Goal: Task Accomplishment & Management: Manage account settings

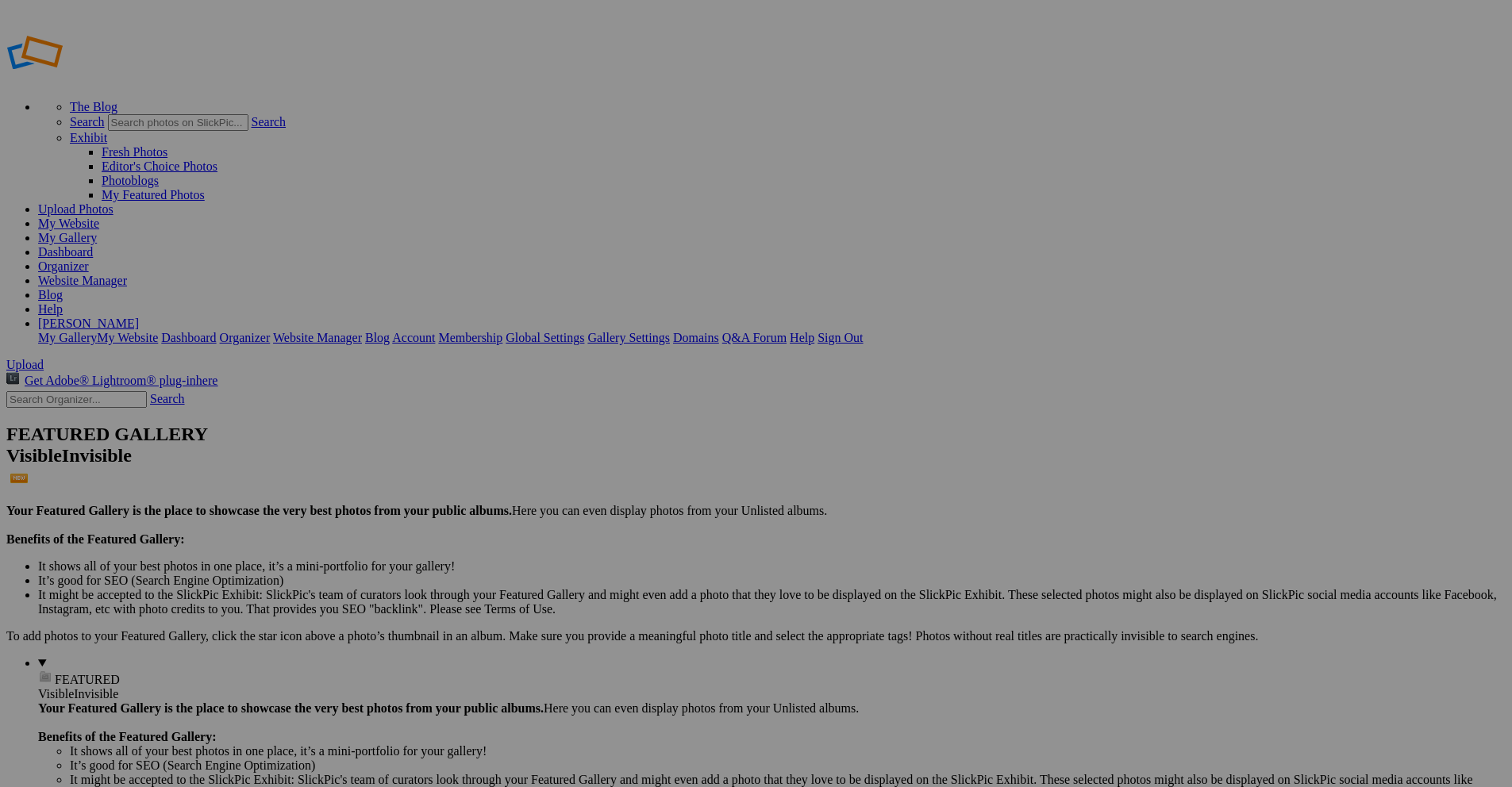
drag, startPoint x: 618, startPoint y: 478, endPoint x: 557, endPoint y: 474, distance: 61.1
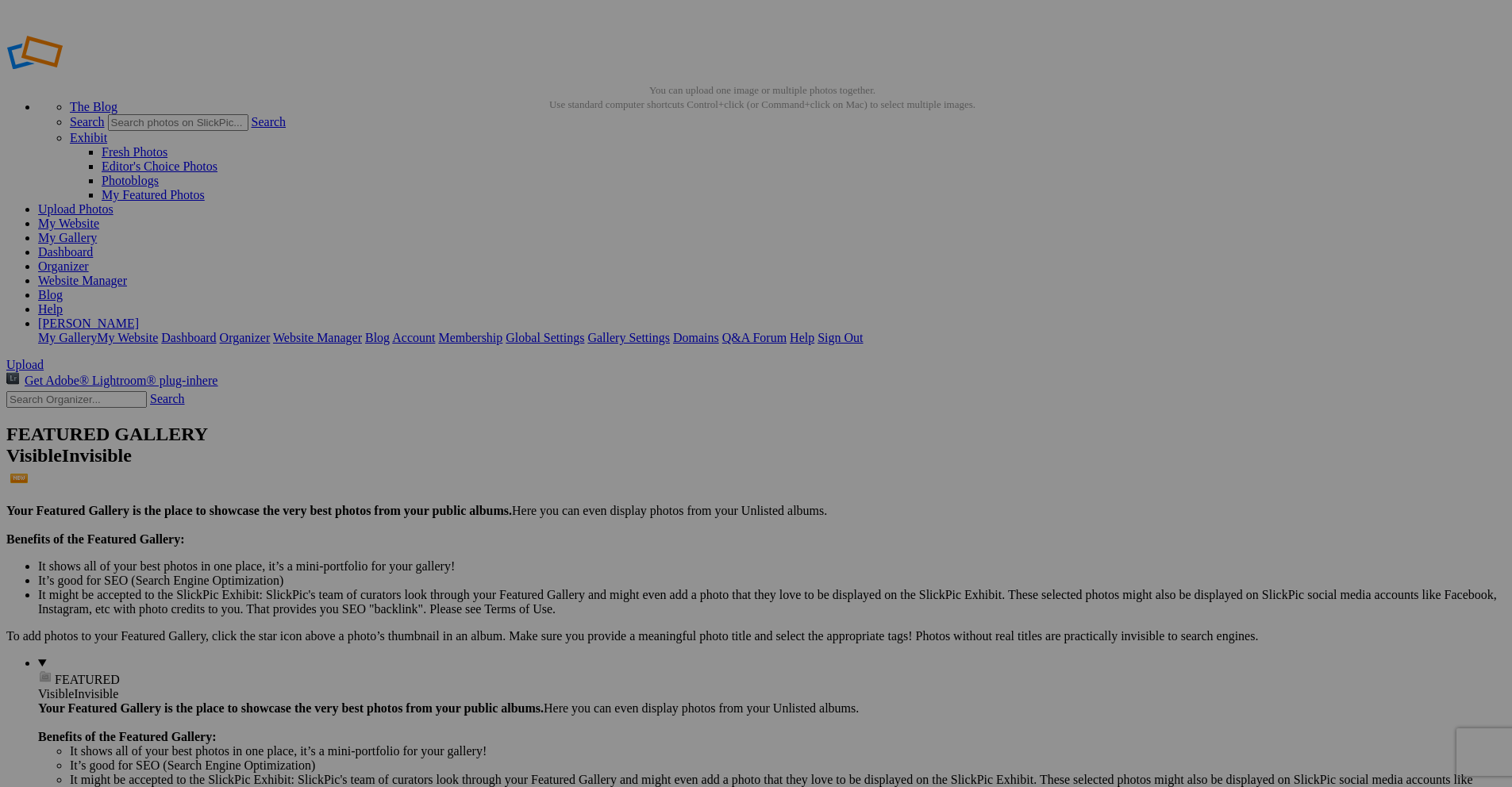
paste input "Whispers of Pink in the Shadows"
type input "Whispers of Pink in the Shadows"
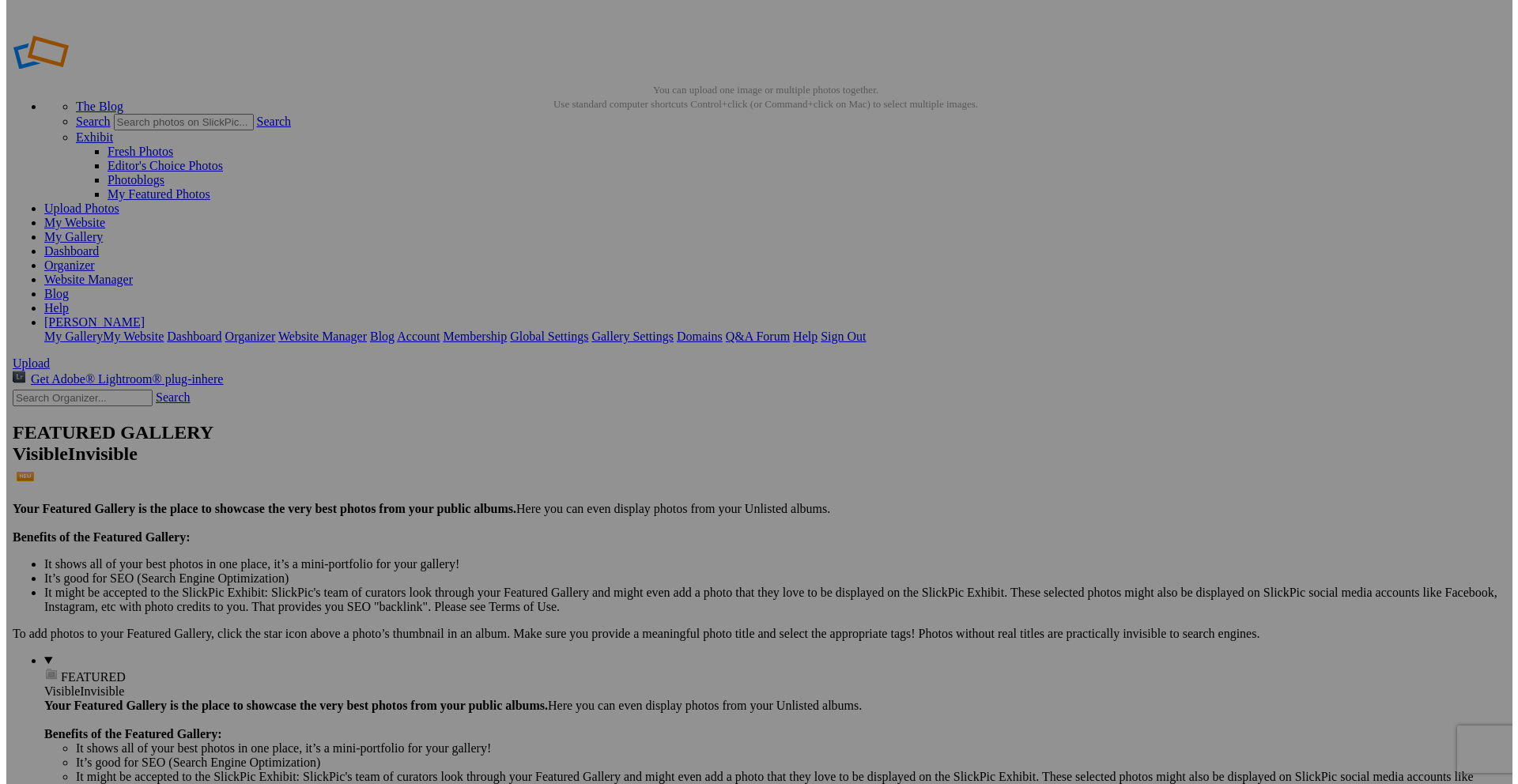
scroll to position [0, 0]
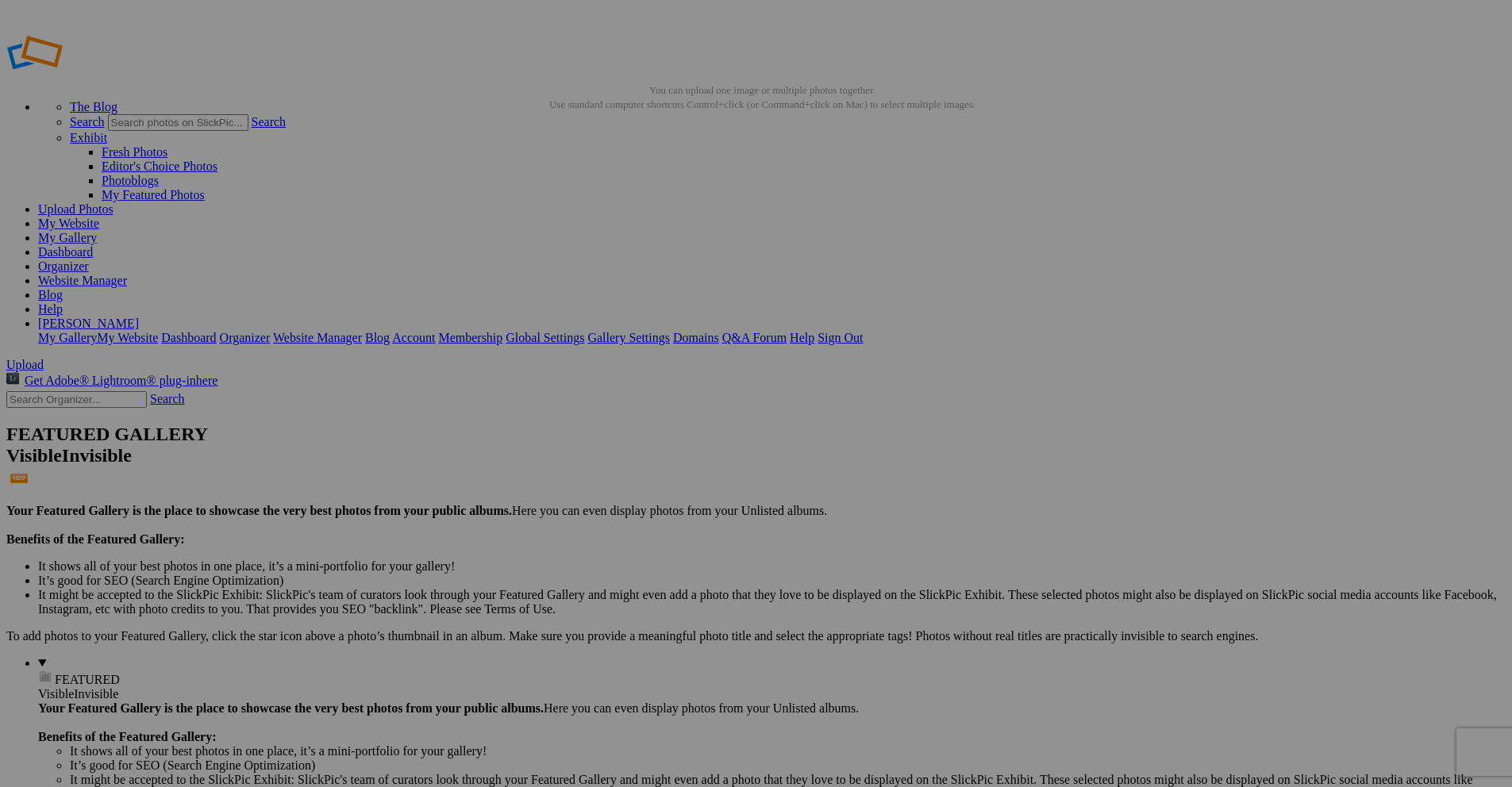
drag, startPoint x: 467, startPoint y: 478, endPoint x: 422, endPoint y: 477, distance: 45.0
type input "Solitude on the Rock"
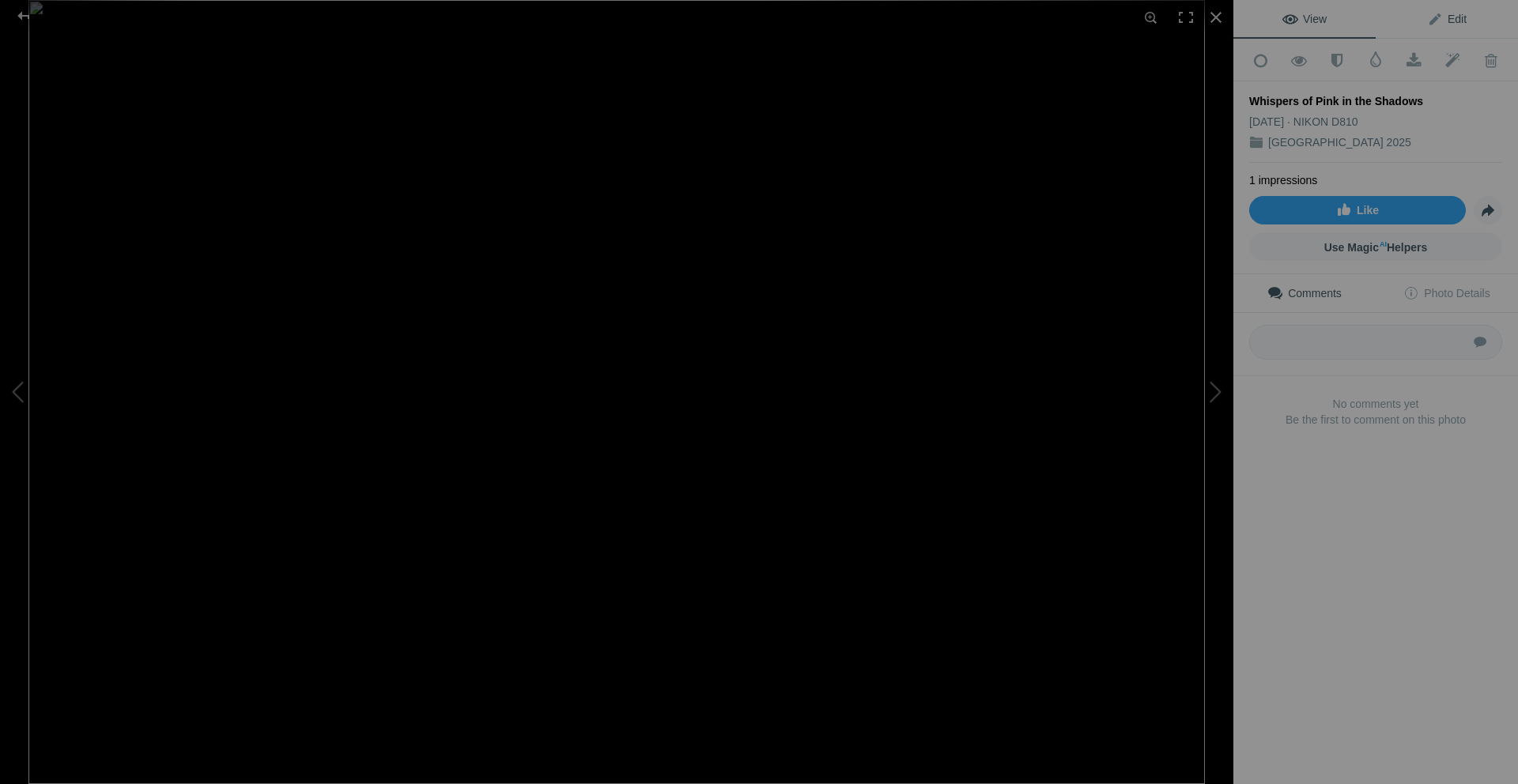
click at [1437, 21] on span "Edit" at bounding box center [1447, 19] width 39 height 13
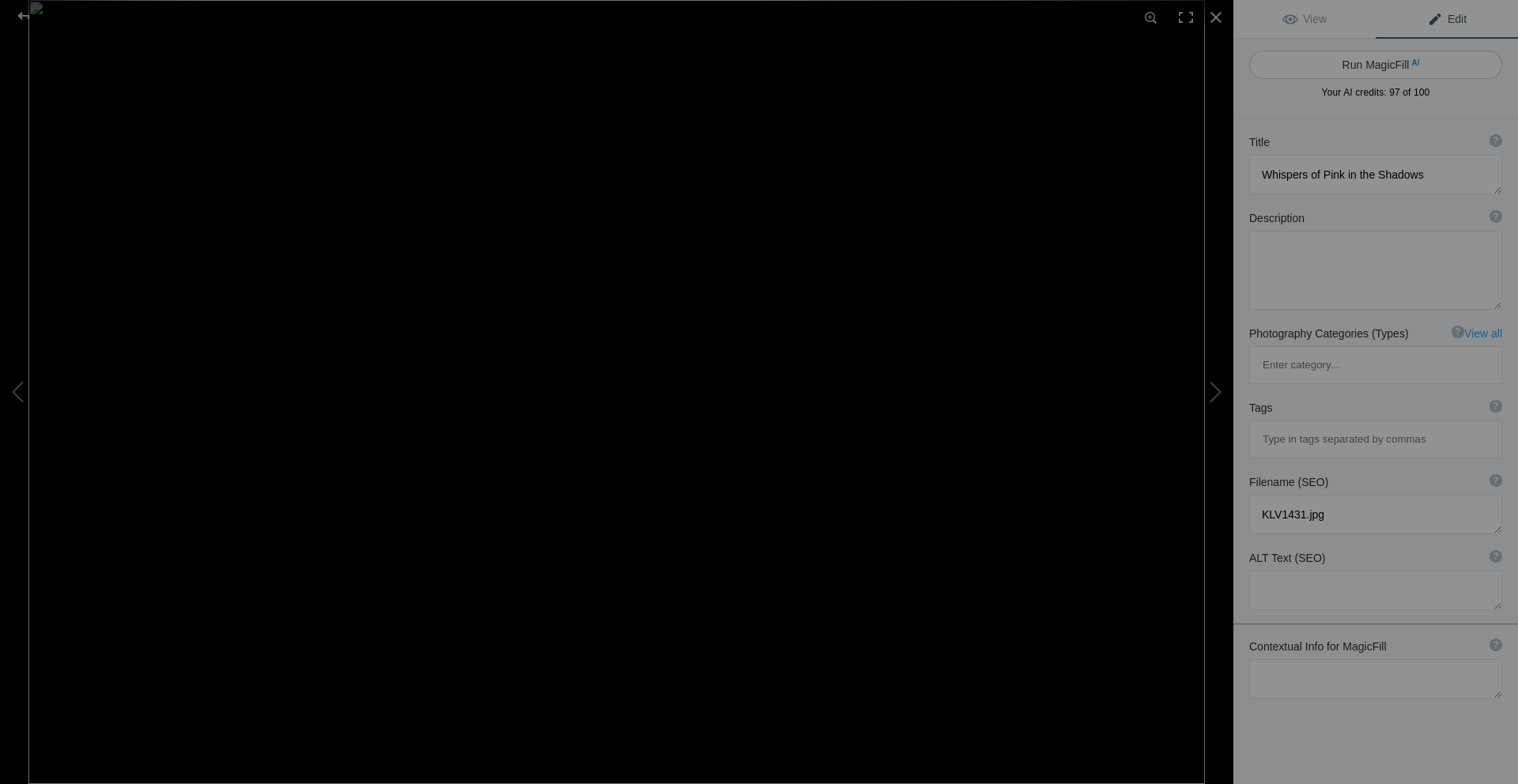
click at [1393, 63] on button "Run MagicFill AI" at bounding box center [1375, 64] width 253 height 28
type textarea "Delicate Pink Cyclamen Blooms in Natural Shadows"
type textarea "Discover the beauty of delicate pink cyclamen flowers gracefully emerging from …"
type textarea "delicate-pink-cyclamen-blooms.jpg"
type textarea "Close-up of delicate pink cyclamen flowers surrounded by green leaves in natura…"
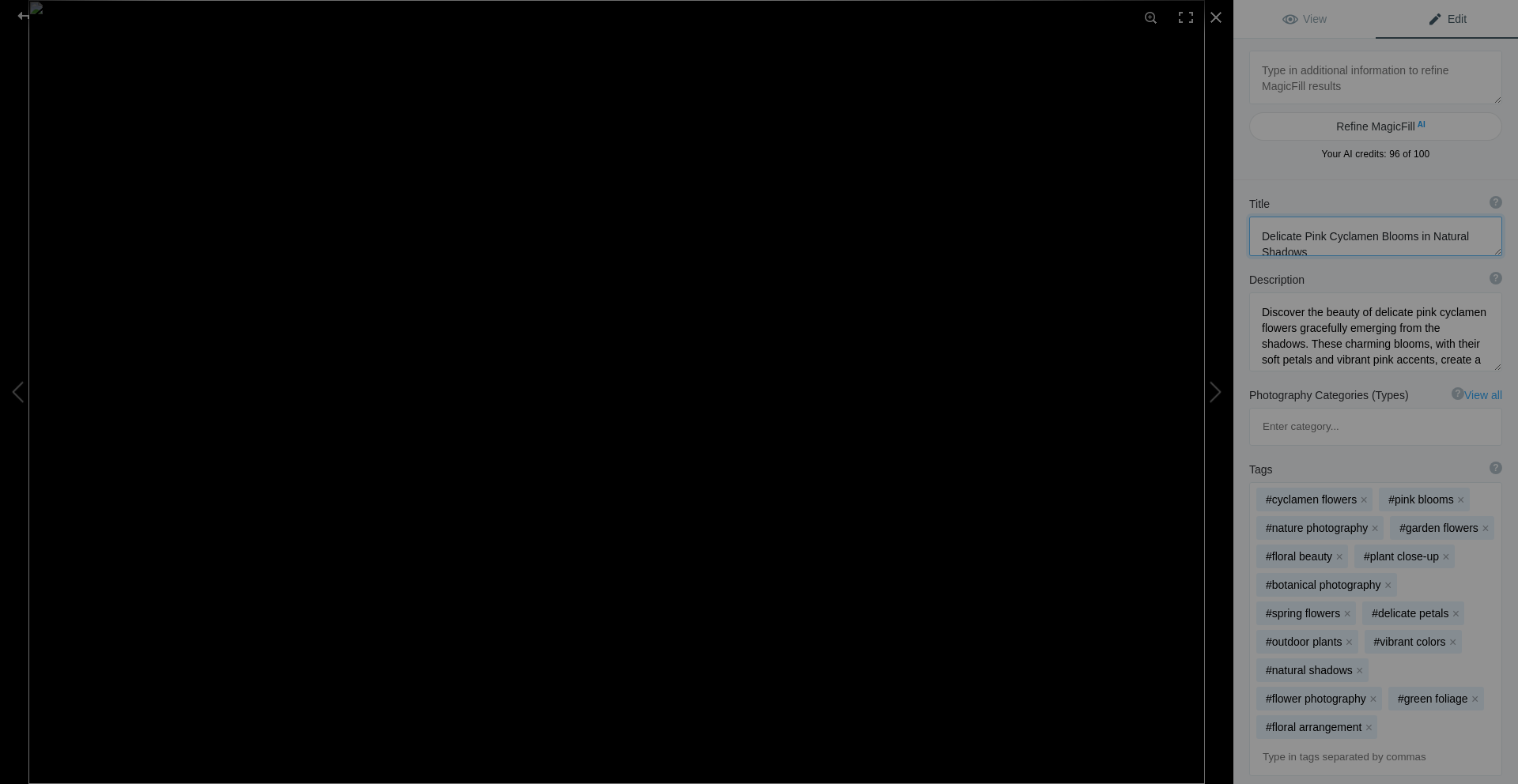
drag, startPoint x: 1315, startPoint y: 249, endPoint x: 1249, endPoint y: 228, distance: 69.3
click at [1249, 228] on textarea at bounding box center [1375, 236] width 253 height 39
paste textarea "Whispers of Pink in the"
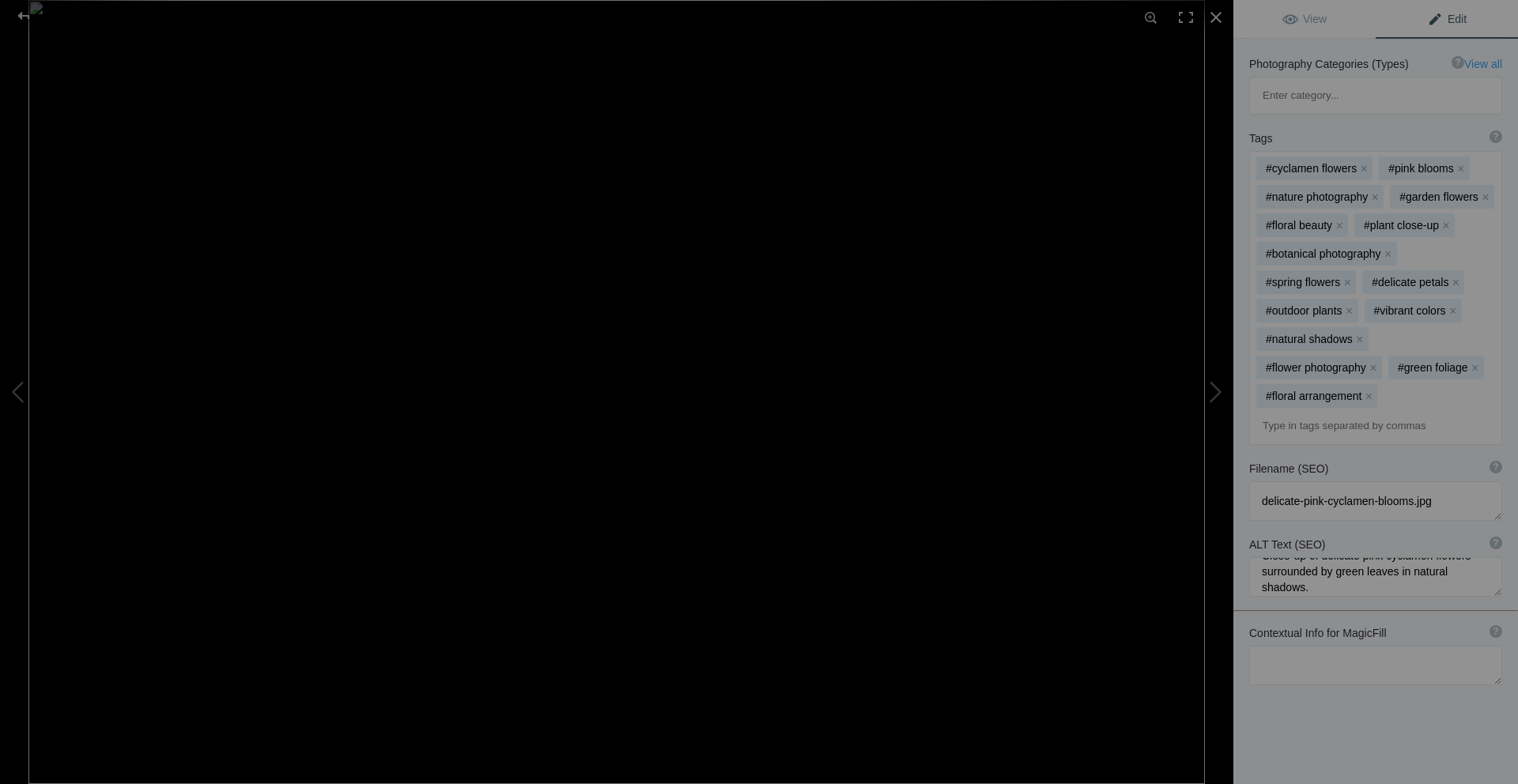
scroll to position [32, 0]
type textarea "Whispers of Pink in the Shadows"
click at [1315, 25] on span "View" at bounding box center [1304, 19] width 45 height 13
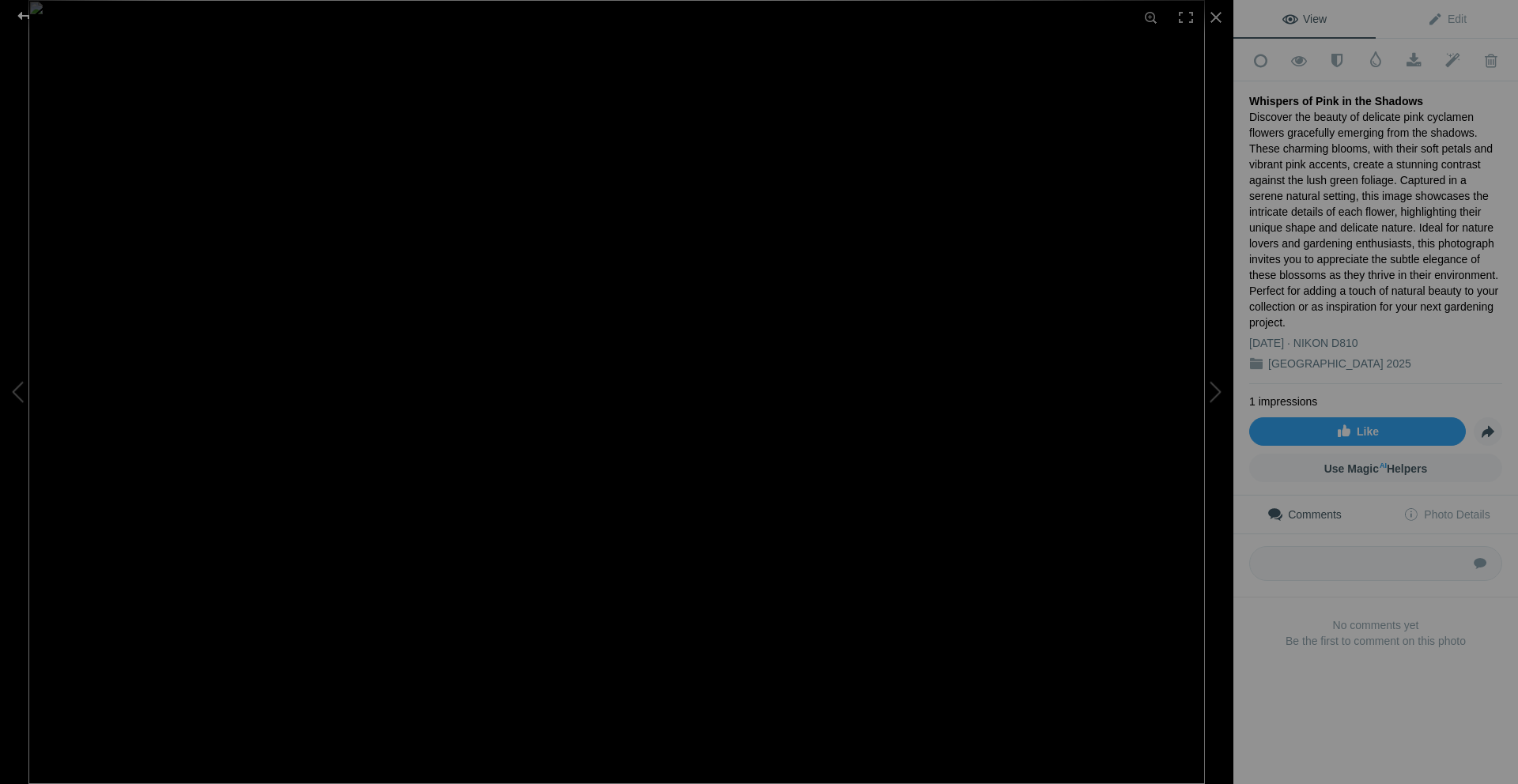
click at [21, 18] on div at bounding box center [23, 15] width 57 height 32
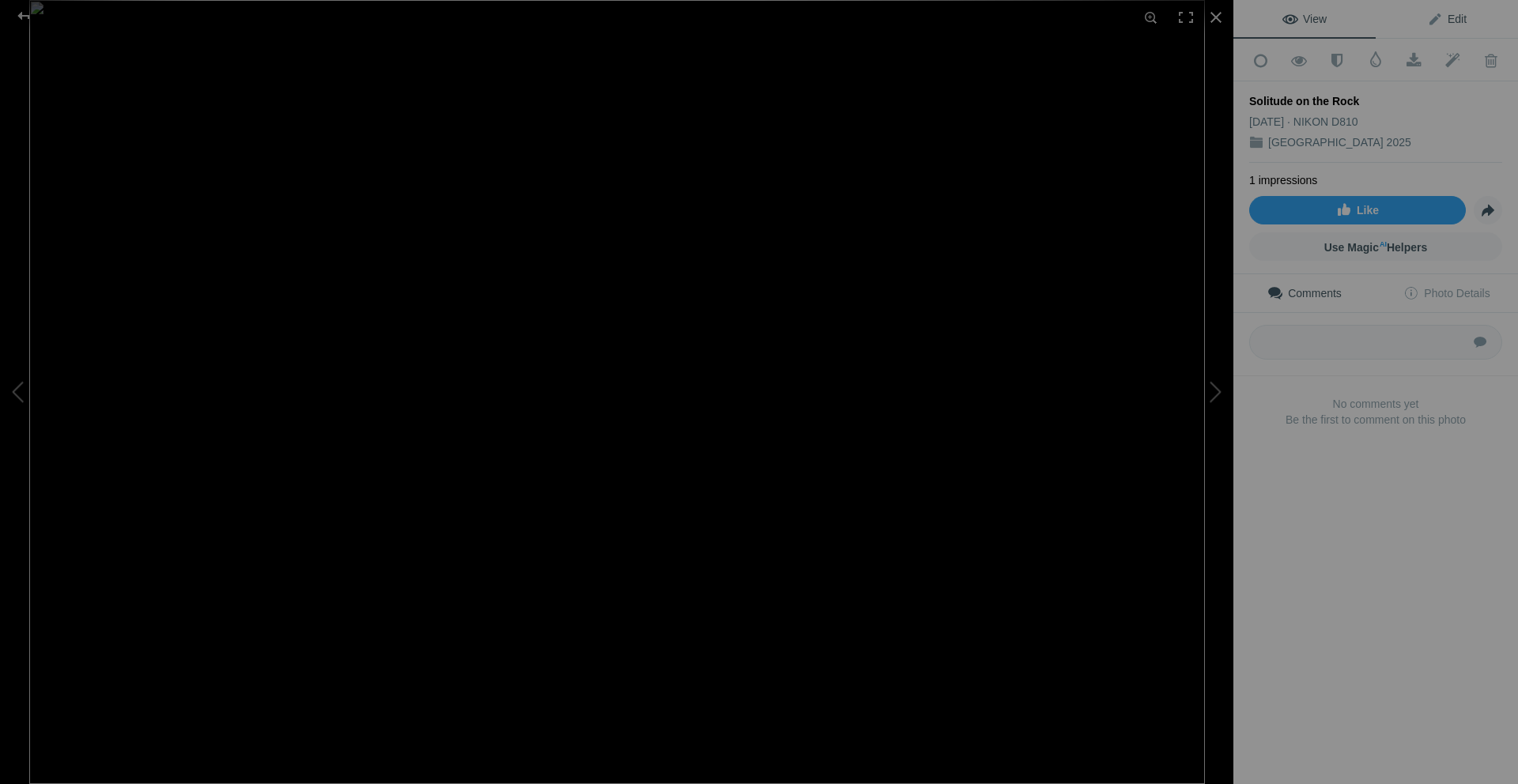
click at [1444, 21] on span "Edit" at bounding box center [1447, 19] width 39 height 13
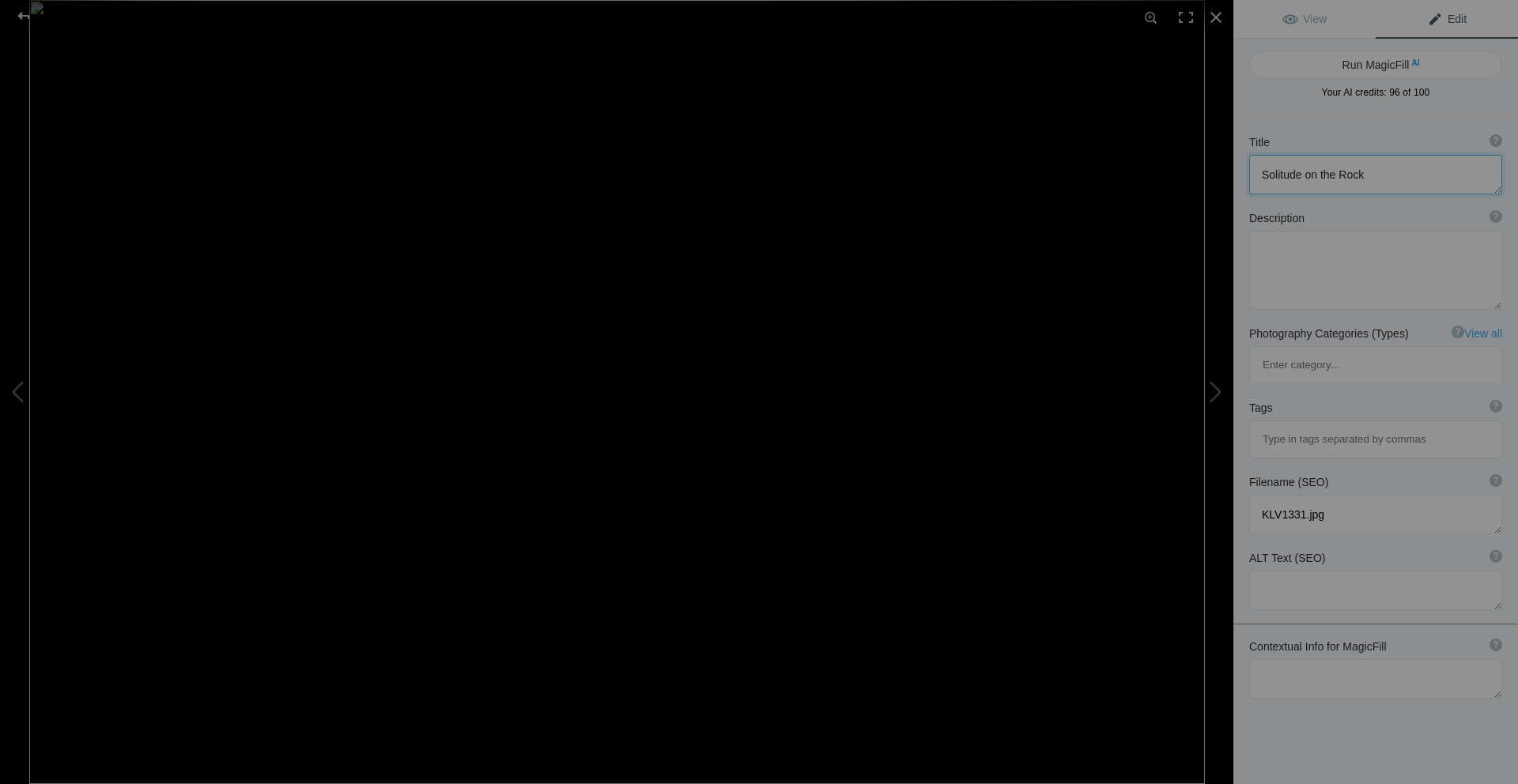
drag, startPoint x: 1374, startPoint y: 177, endPoint x: 1257, endPoint y: 171, distance: 117.2
click at [1257, 171] on textarea at bounding box center [1375, 175] width 253 height 39
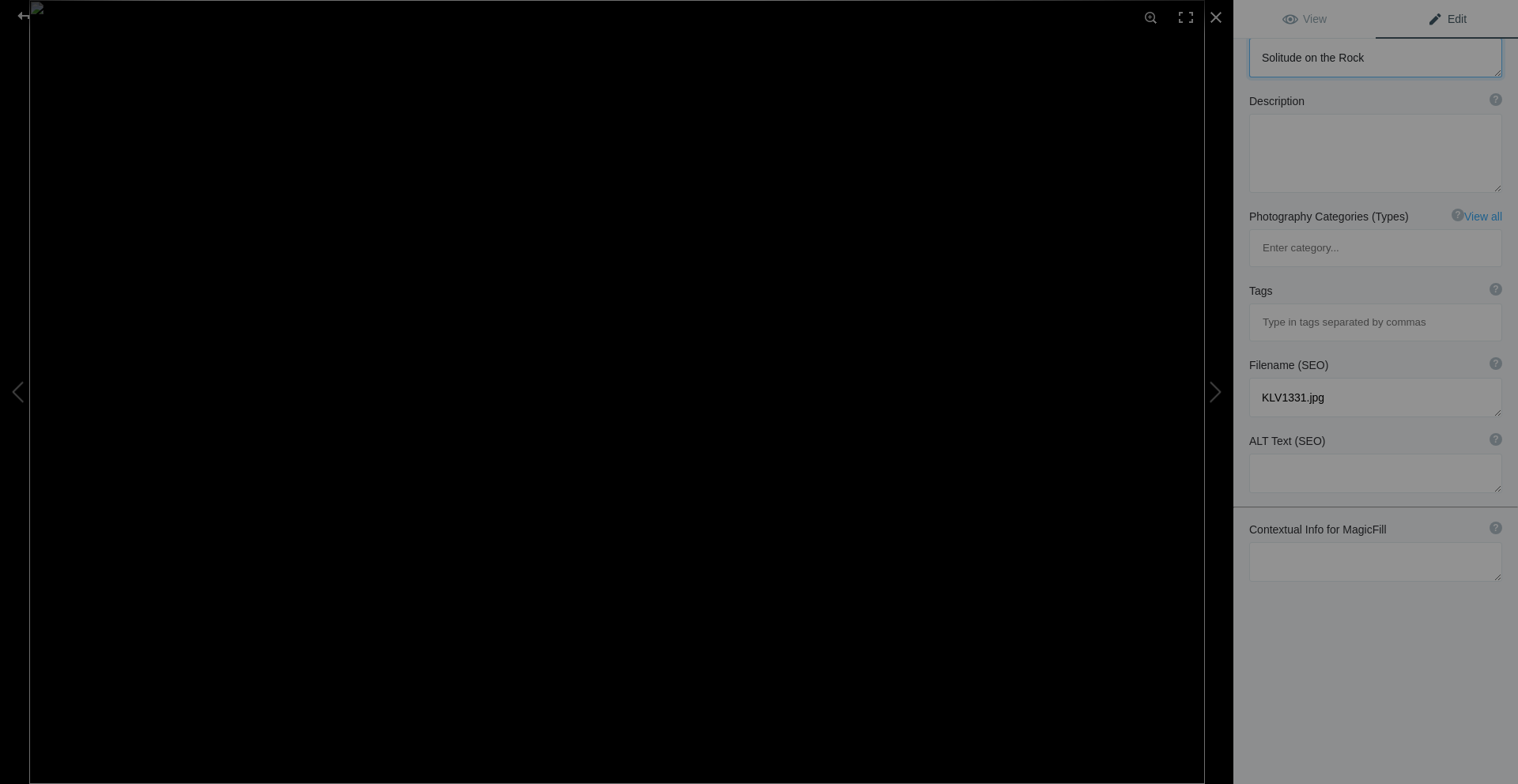
scroll to position [118, 0]
click at [1334, 540] on textarea at bounding box center [1375, 560] width 253 height 39
paste textarea "Solitude on the Rock"
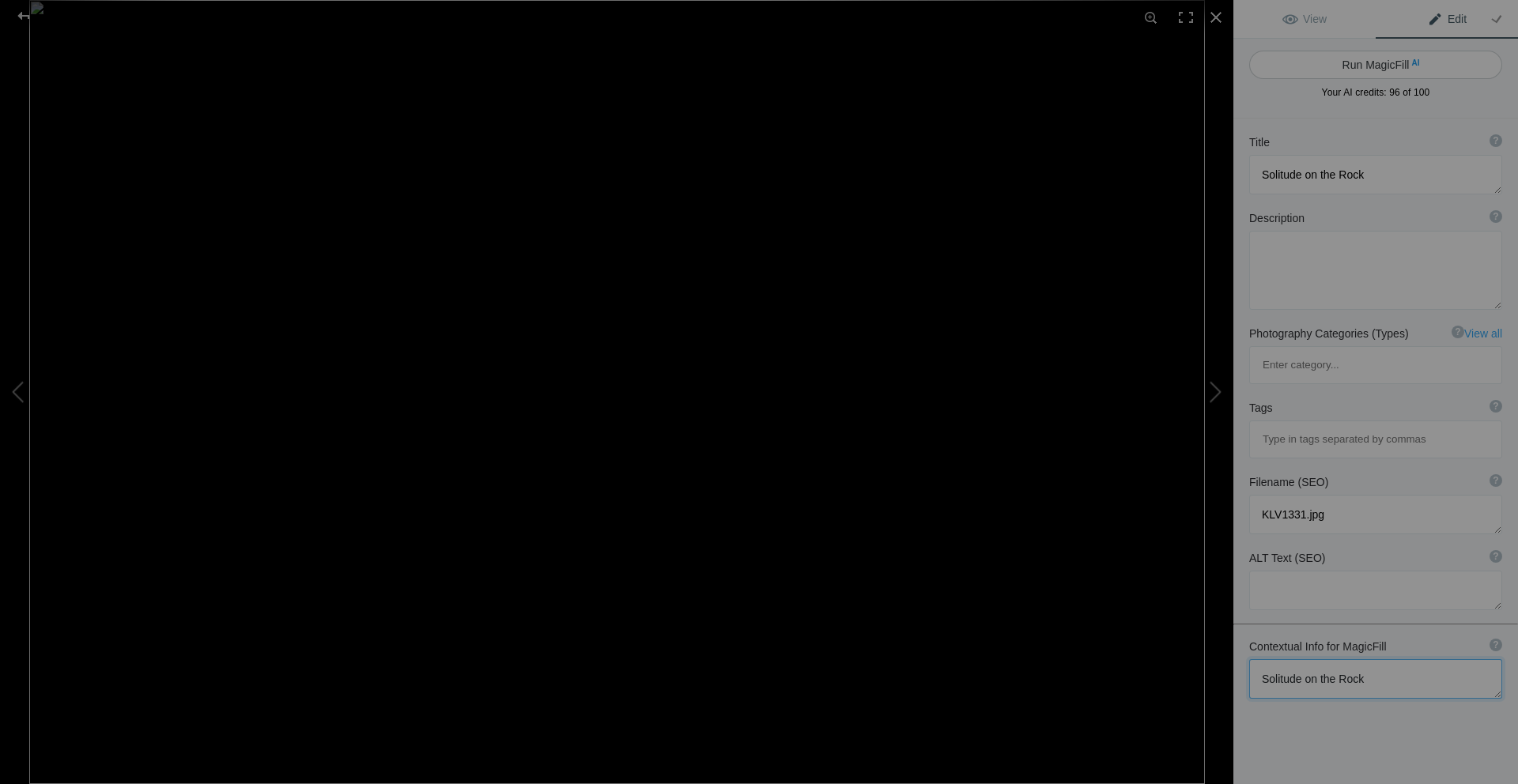
type textarea "Solitude on the Rock"
click at [1366, 61] on button "Run MagicFill AI" at bounding box center [1375, 64] width 253 height 28
type textarea "Solitude on the Rock: A Majestic Heron by the Water"
type textarea "This stunning image captures a solitary heron perched gracefully on a weathered…"
type textarea "solitude-on-the-rock-heron.jpg"
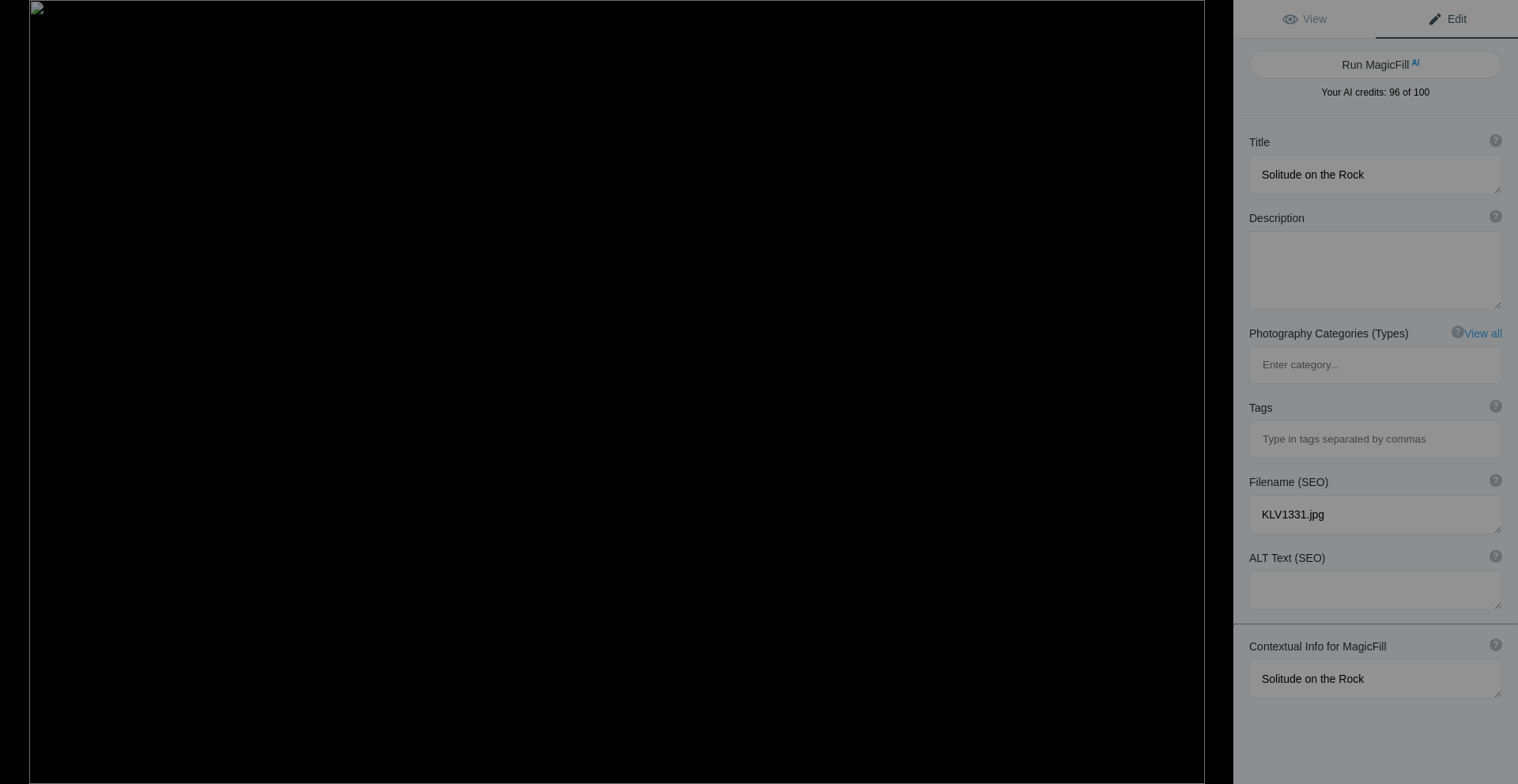
type textarea "A solitary heron standing on a rock by calm waters, surrounded by lush greenery…"
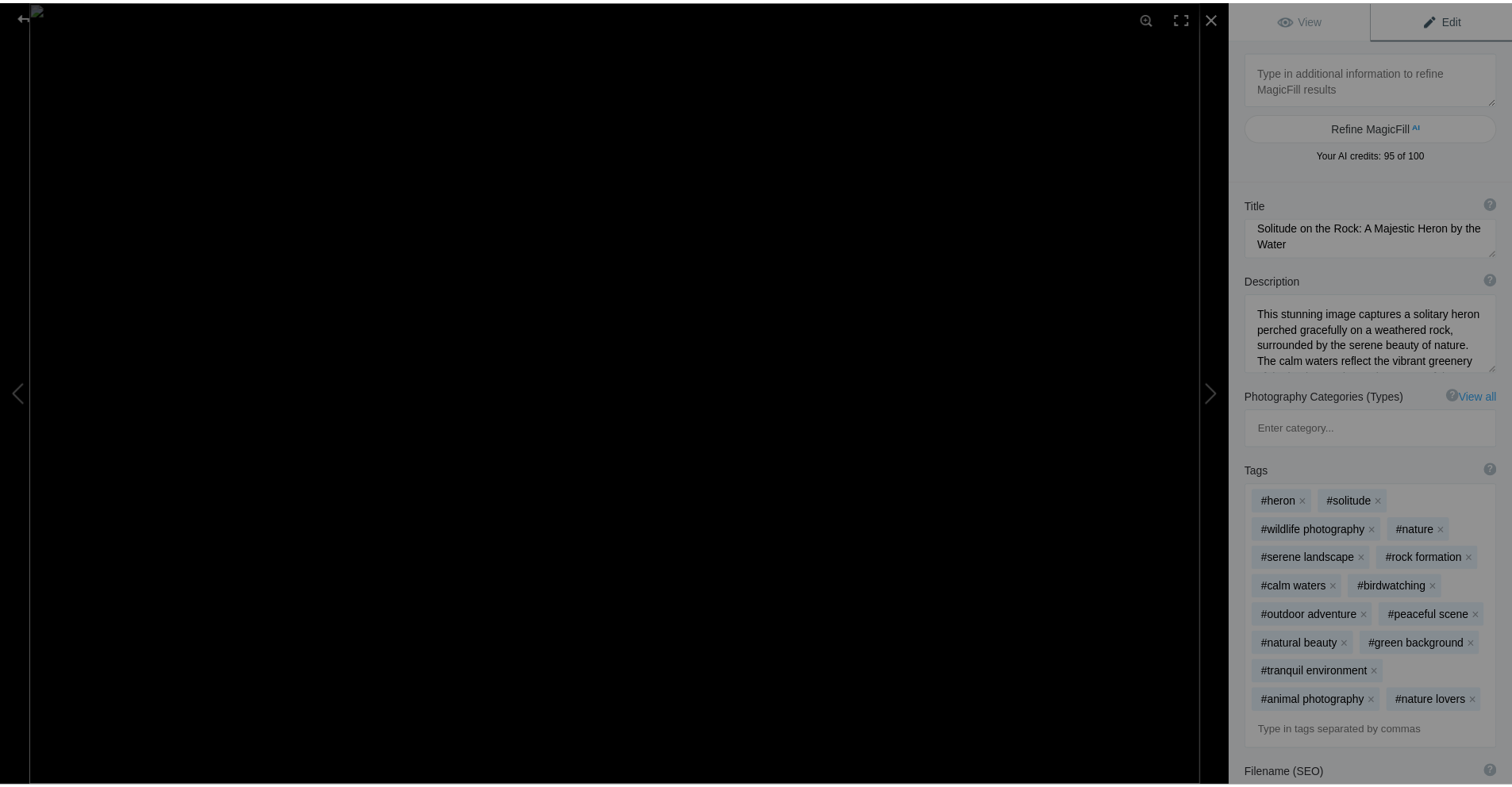
scroll to position [15, 0]
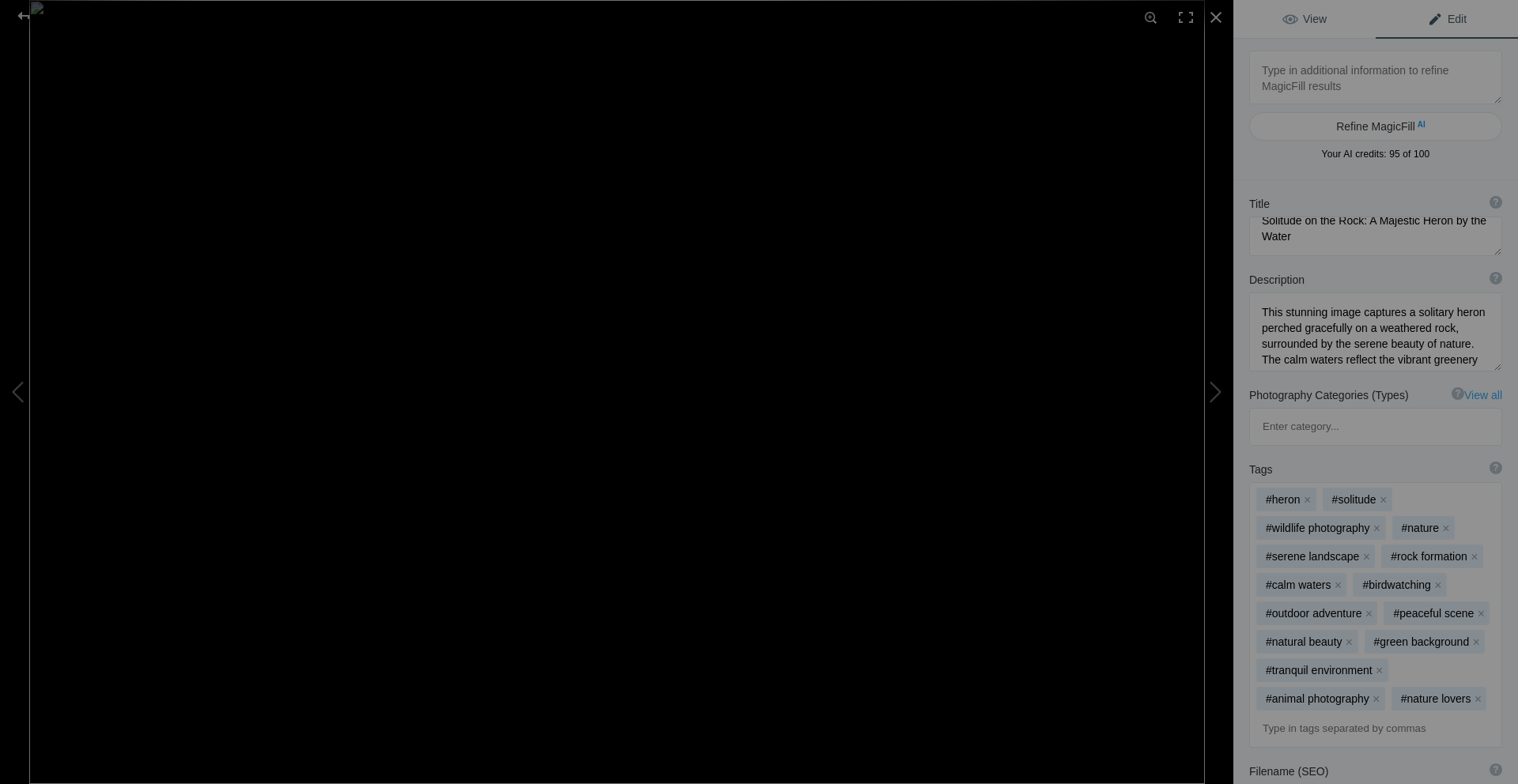
click at [1292, 20] on span "View" at bounding box center [1304, 19] width 45 height 13
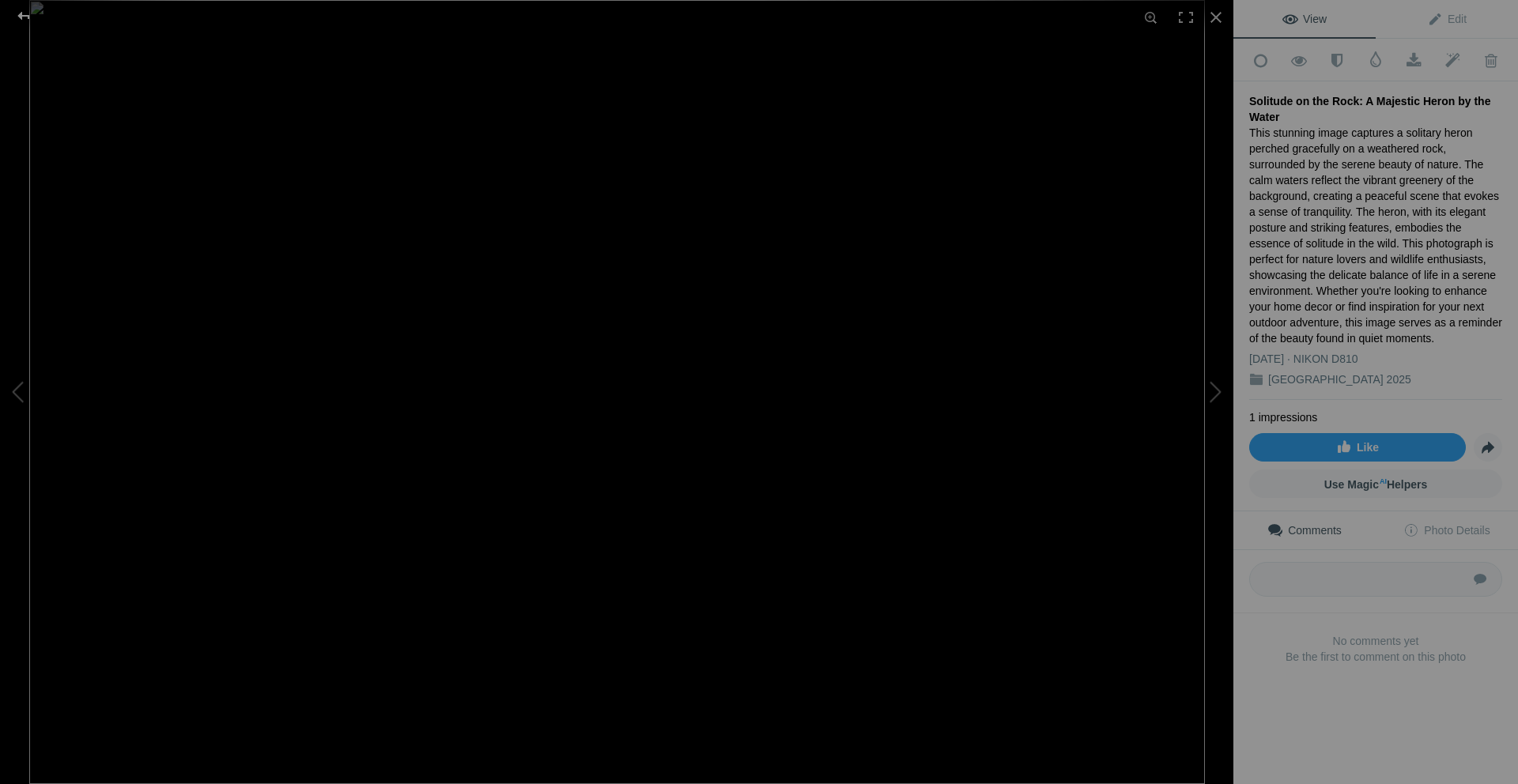
click at [17, 12] on div at bounding box center [23, 15] width 57 height 32
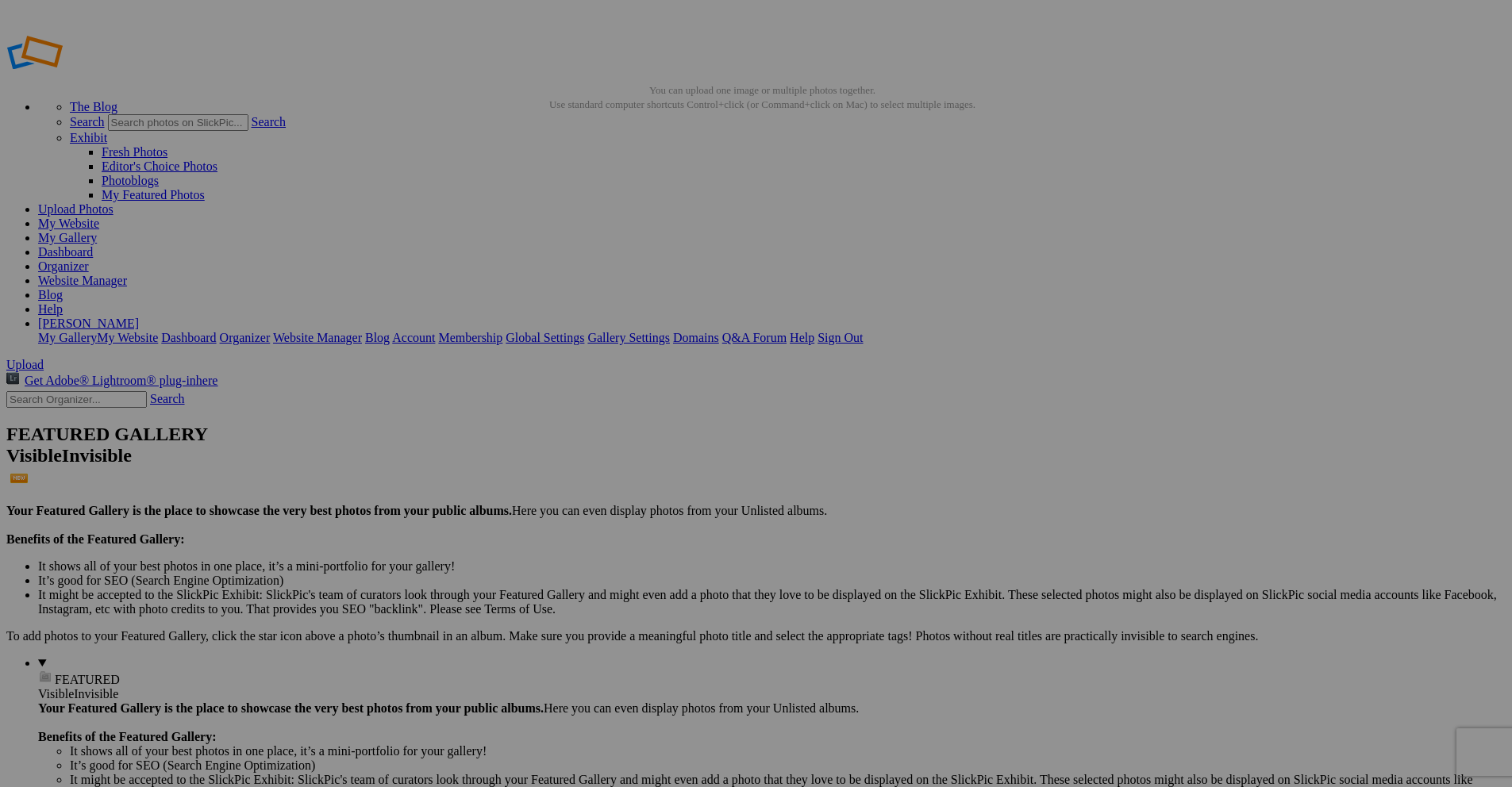
drag, startPoint x: 464, startPoint y: 499, endPoint x: 418, endPoint y: 499, distance: 46.0
paste input "Invitation Through the Wooden Door"
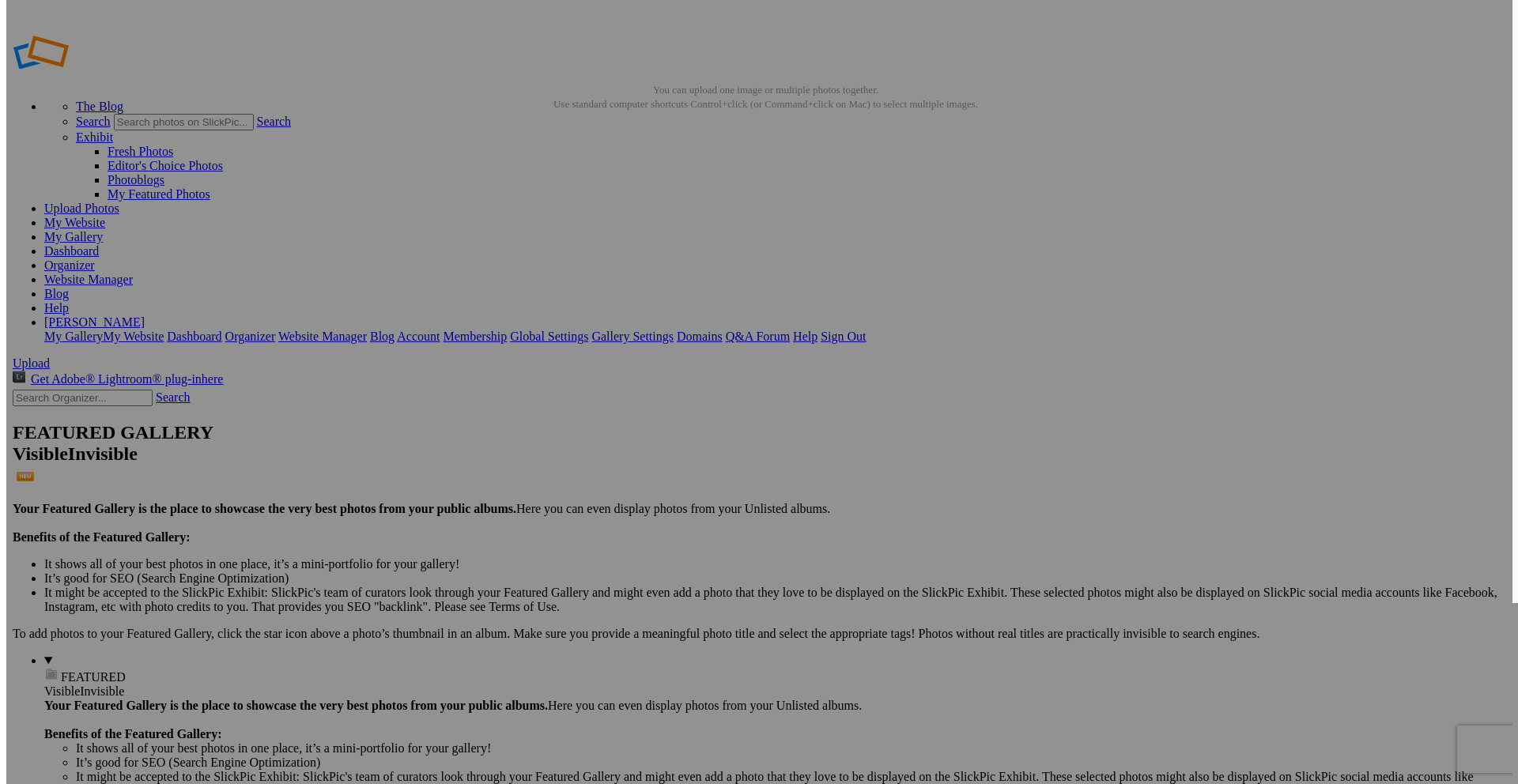
scroll to position [0, 24]
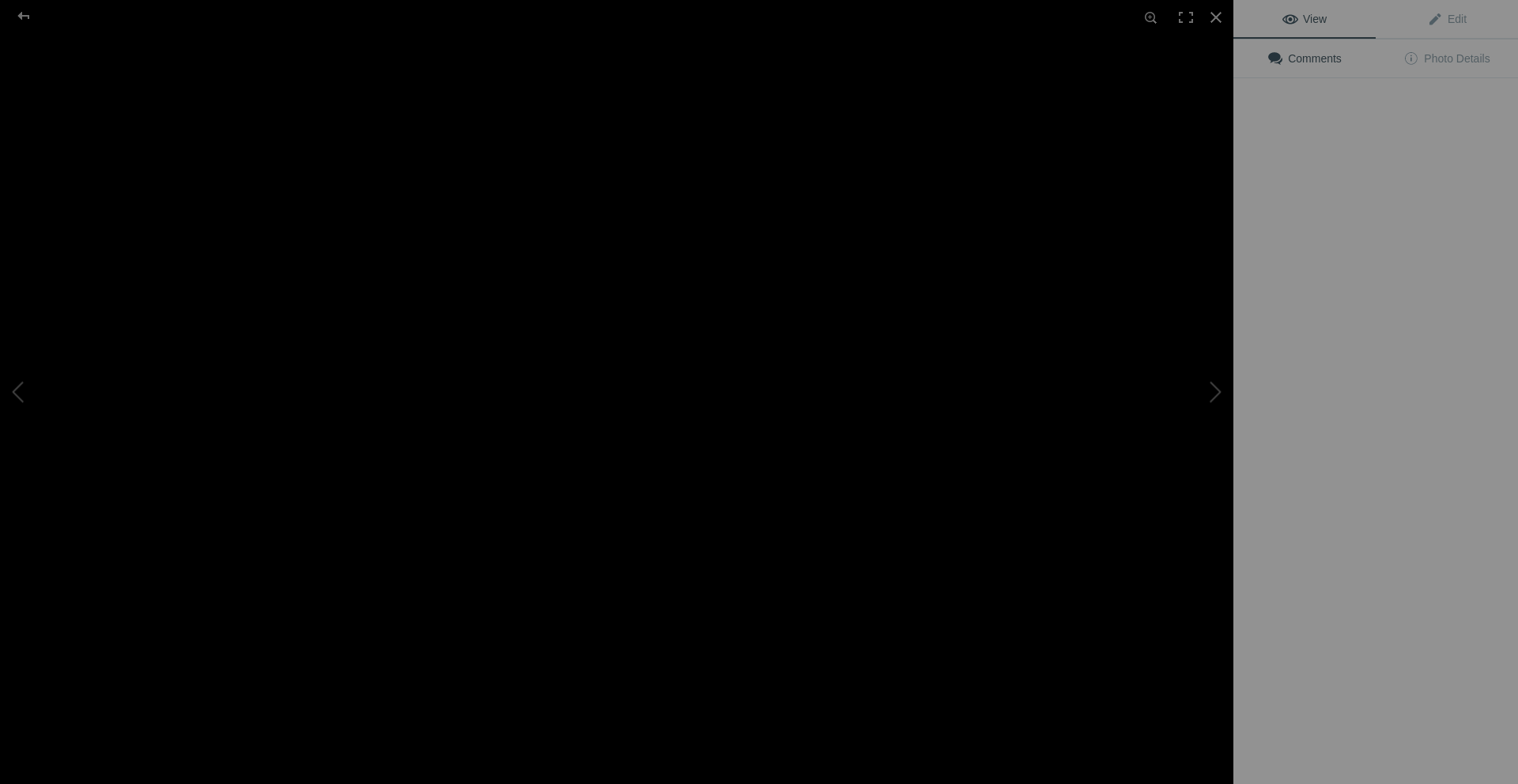
type input "Invitation Through the Wooden Door"
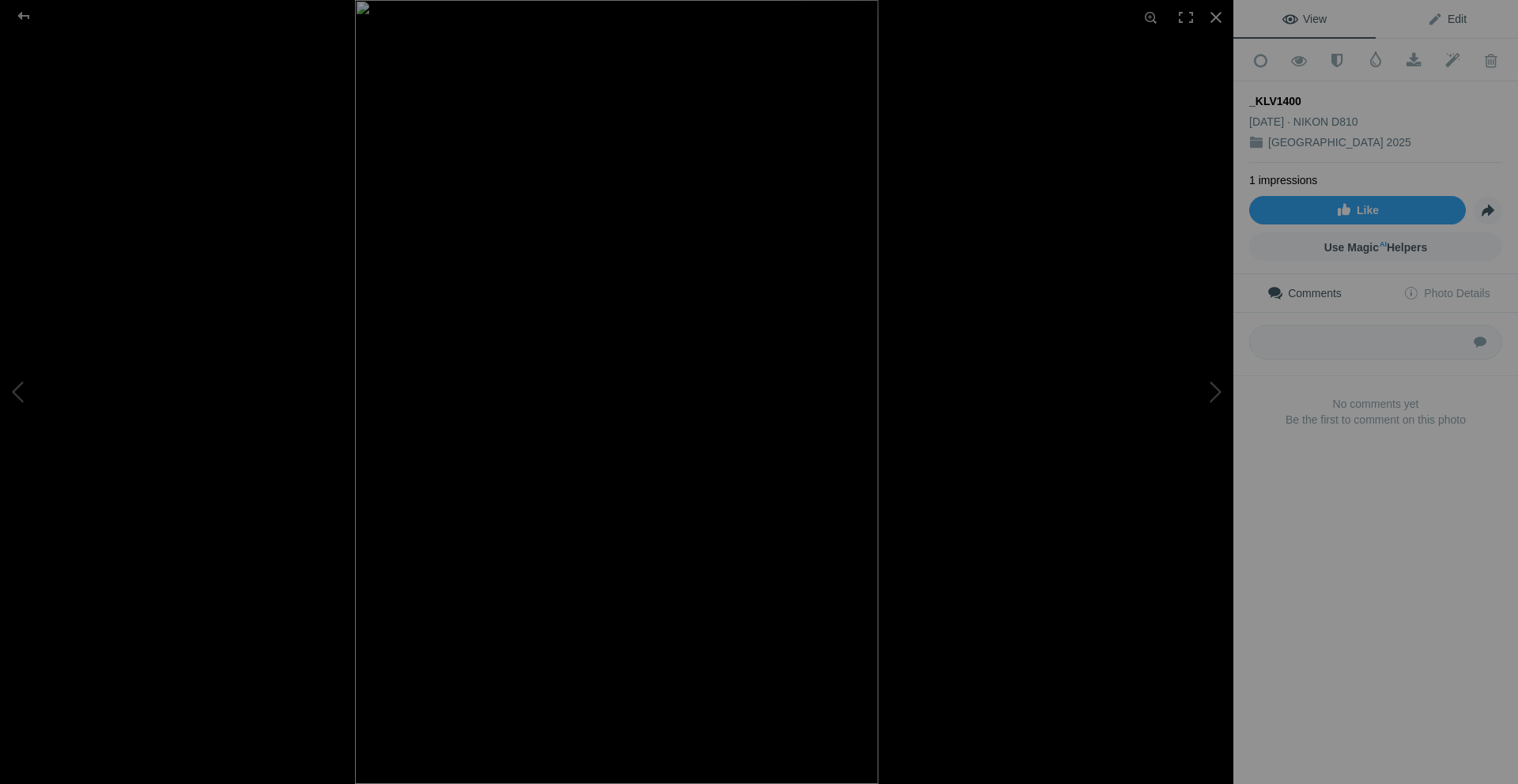
click at [1442, 19] on span "Edit" at bounding box center [1447, 19] width 39 height 13
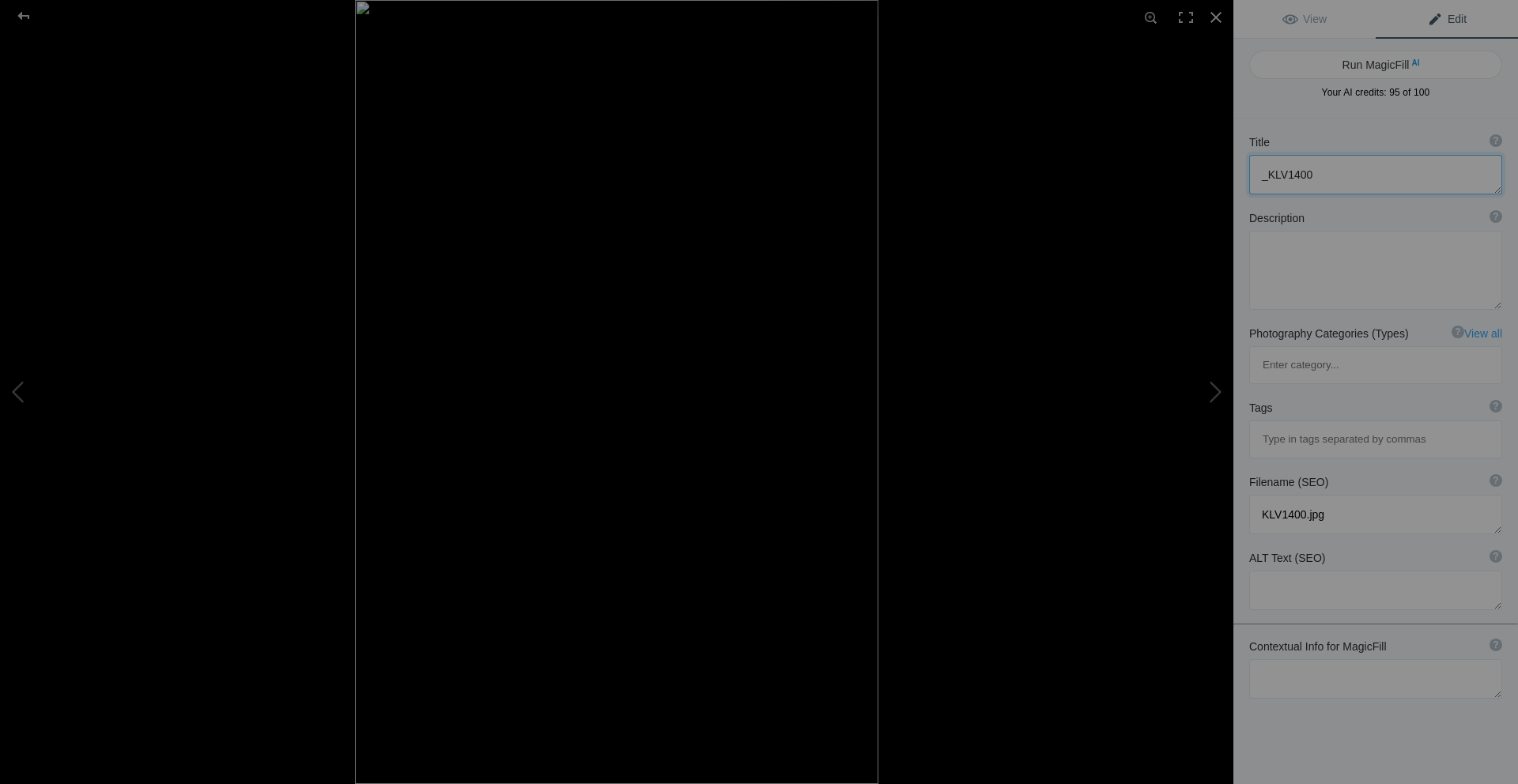
drag, startPoint x: 1365, startPoint y: 176, endPoint x: 1246, endPoint y: 183, distance: 119.2
click at [1246, 183] on div "Title ? Photo title is one of the highest used Search Engine ranking criteria a…" at bounding box center [1376, 164] width 285 height 75
paste textarea "Invitation Through the Wooden Door"
type textarea "Invitation Through the Wooden Door"
click at [1291, 659] on textarea at bounding box center [1375, 678] width 253 height 39
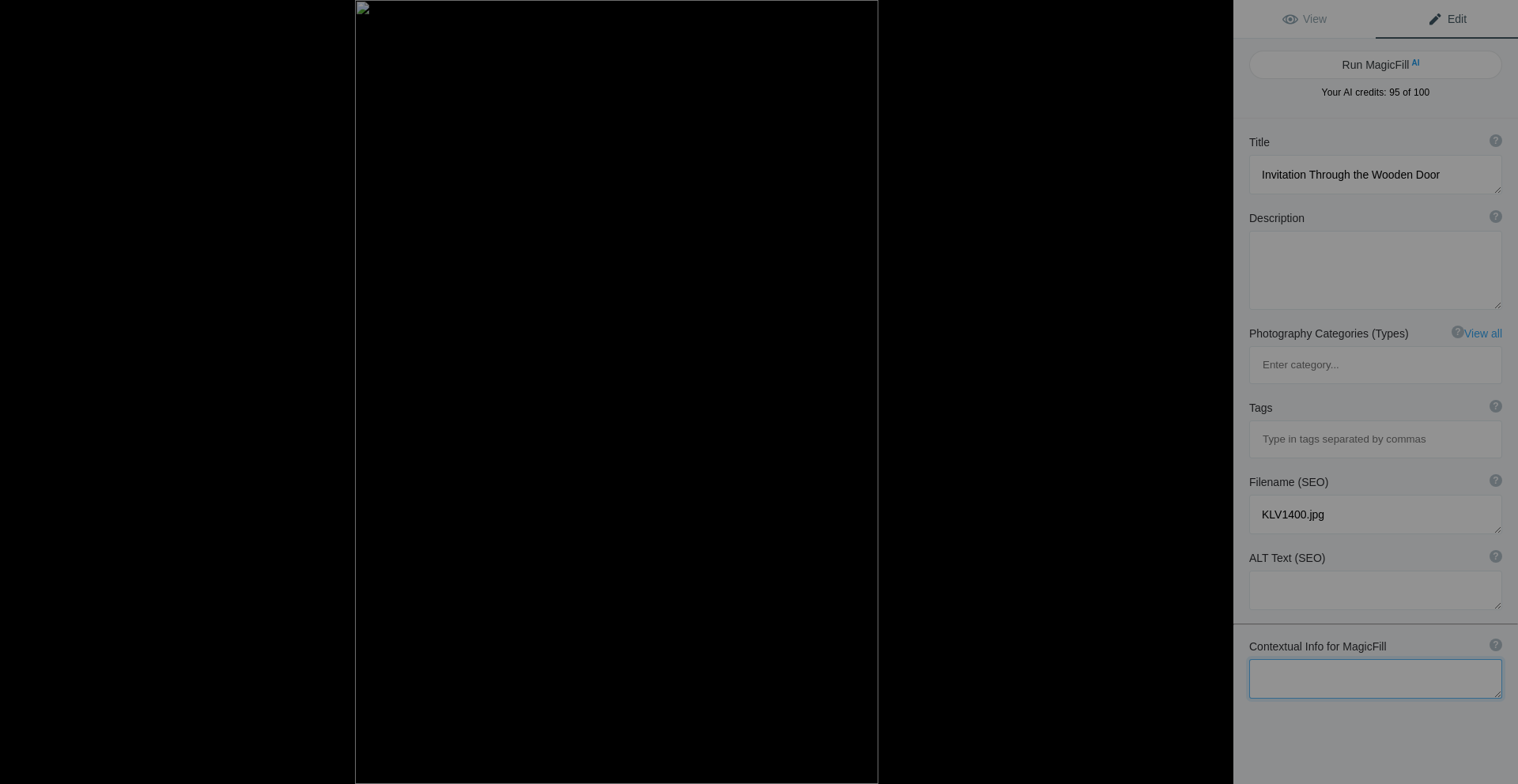
paste textarea "Invitation Through the Wooden Door"
type textarea "Invitation Through the Wooden Door"
click at [1400, 65] on button "Run MagicFill AI" at bounding box center [1375, 64] width 253 height 28
type textarea "Charming Wooden Door Invitation Surrounded by [PERSON_NAME]"
type textarea "Step into a world of warmth and welcome with this captivating image of a wooden…"
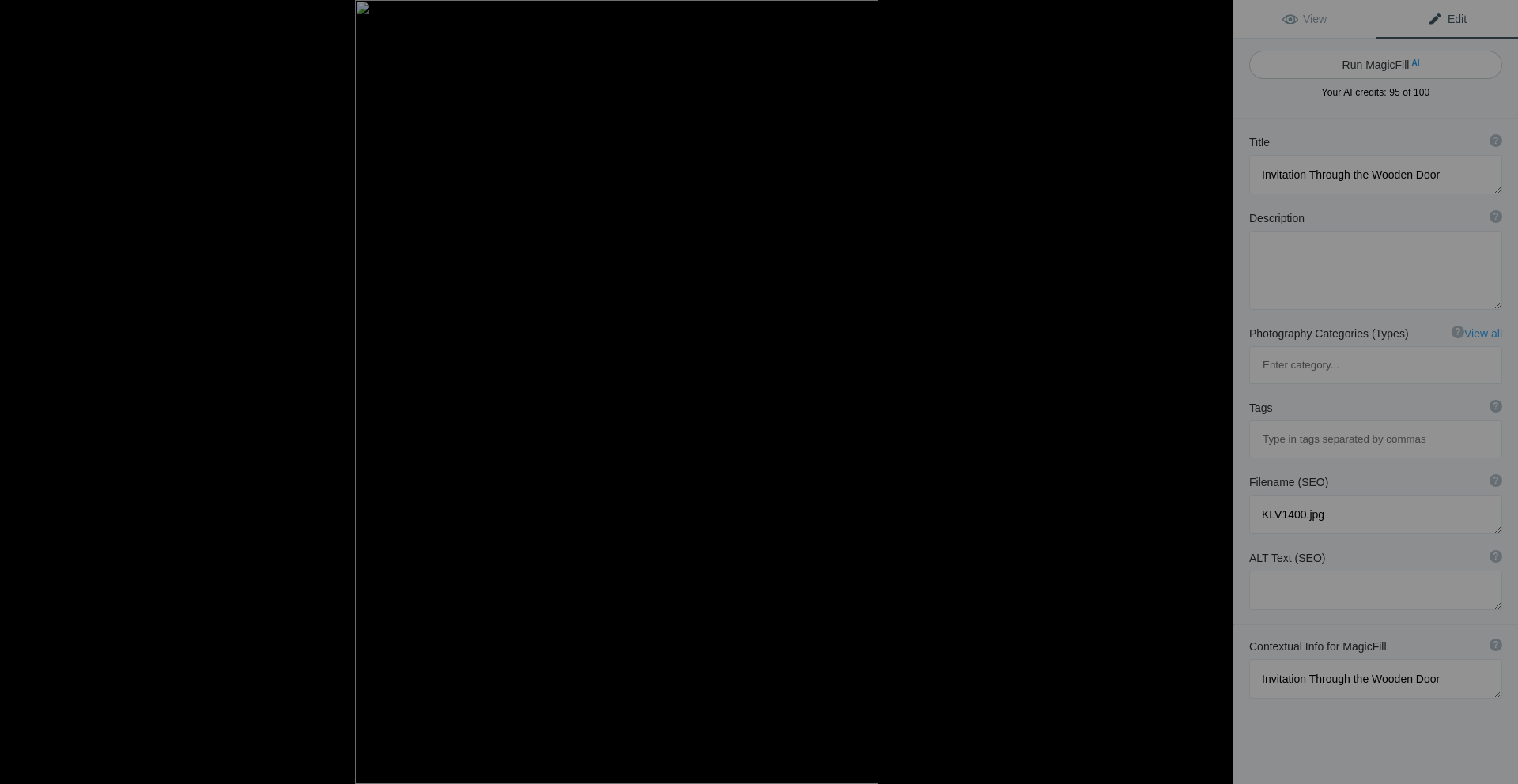
type textarea "charming-wooden-door-invitation.jpg"
type textarea "A charming wooden door framed by lush greenery and stone steps, inviting viewer…"
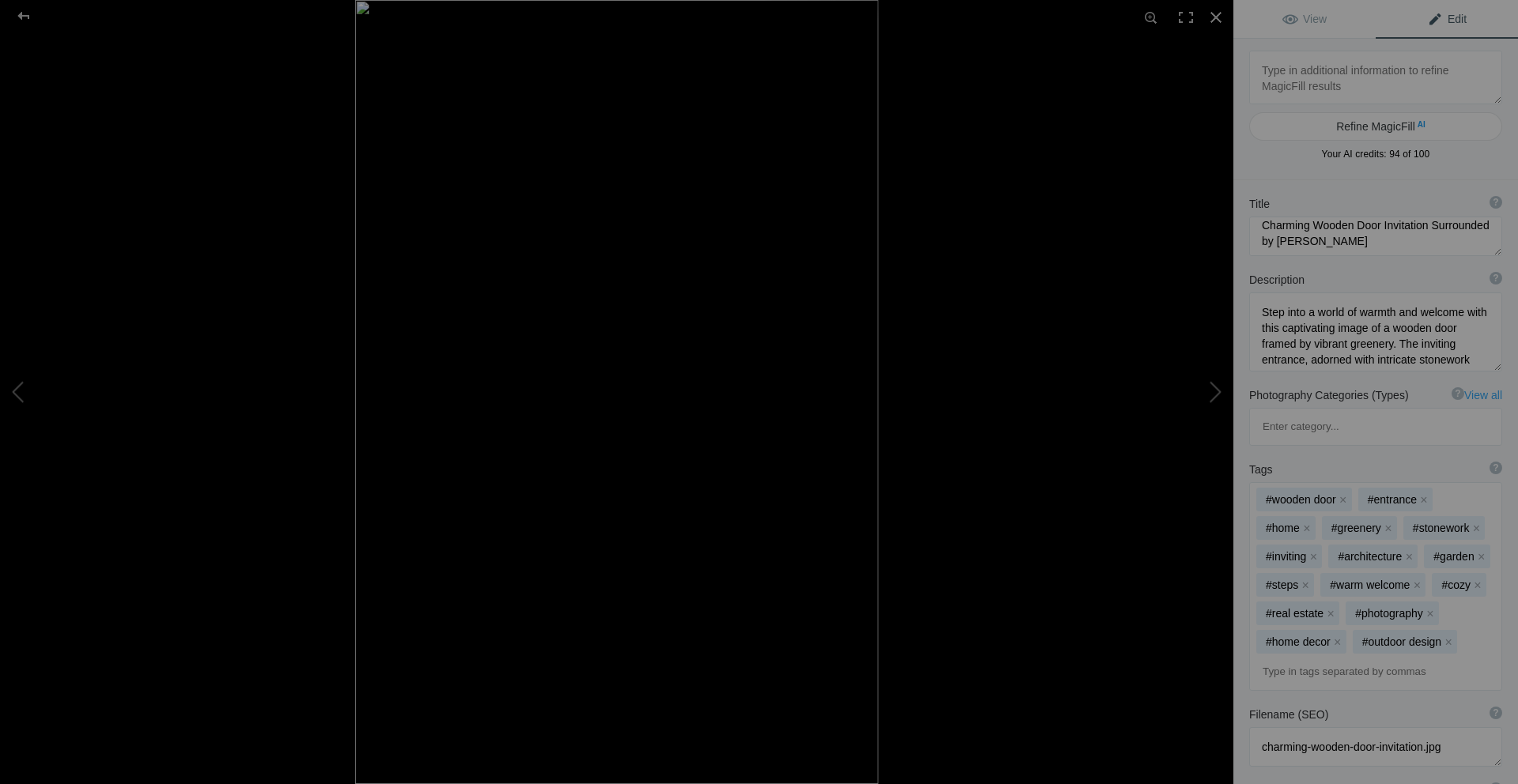
scroll to position [15, 0]
drag, startPoint x: 1415, startPoint y: 243, endPoint x: 1261, endPoint y: 225, distance: 155.0
click at [1261, 225] on textarea at bounding box center [1375, 236] width 253 height 39
paste textarea "Invitation Through the Wooden Door"
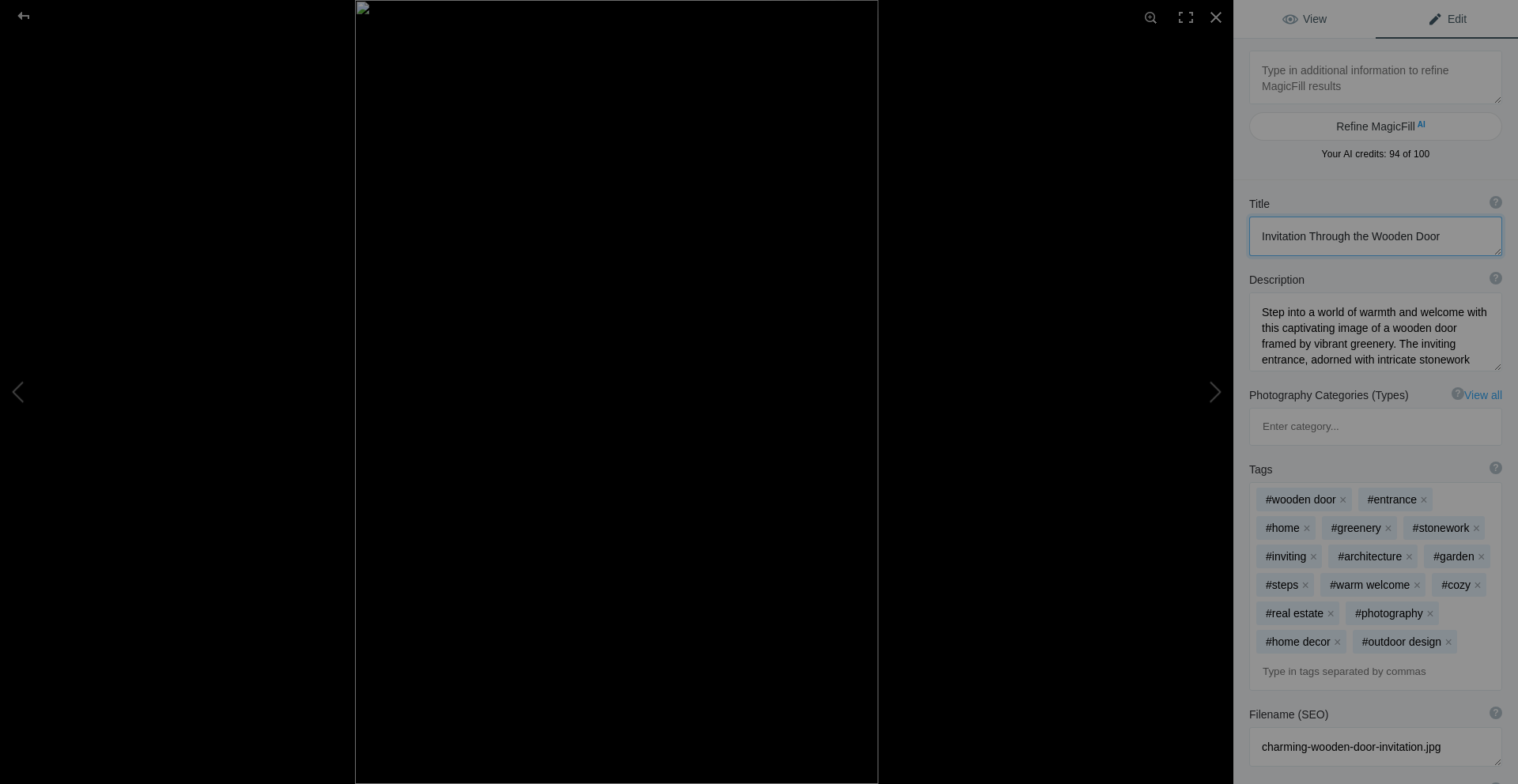
type textarea "Invitation Through the Wooden Door"
click at [1295, 15] on span "View" at bounding box center [1304, 19] width 45 height 13
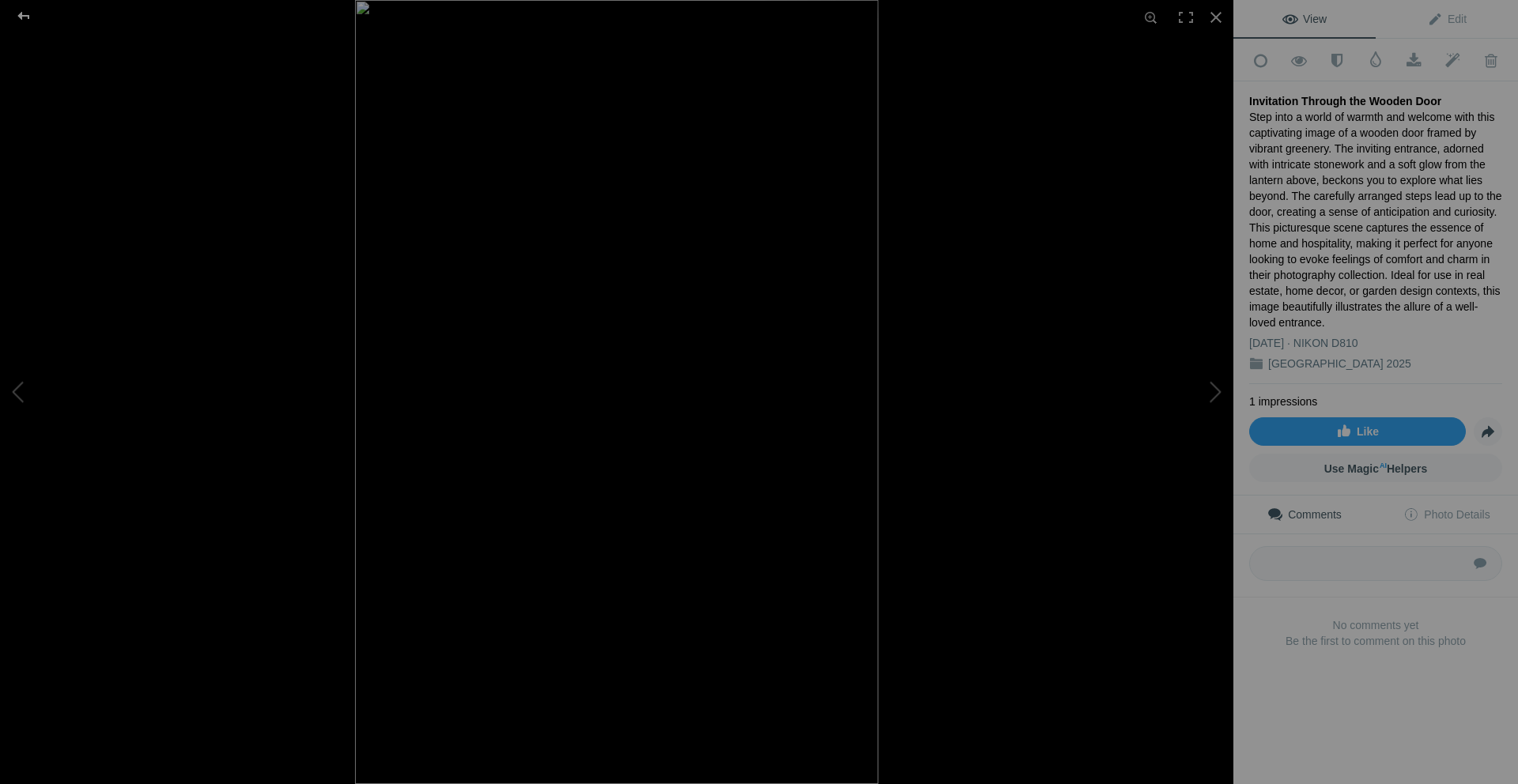
click at [21, 16] on div at bounding box center [23, 15] width 57 height 32
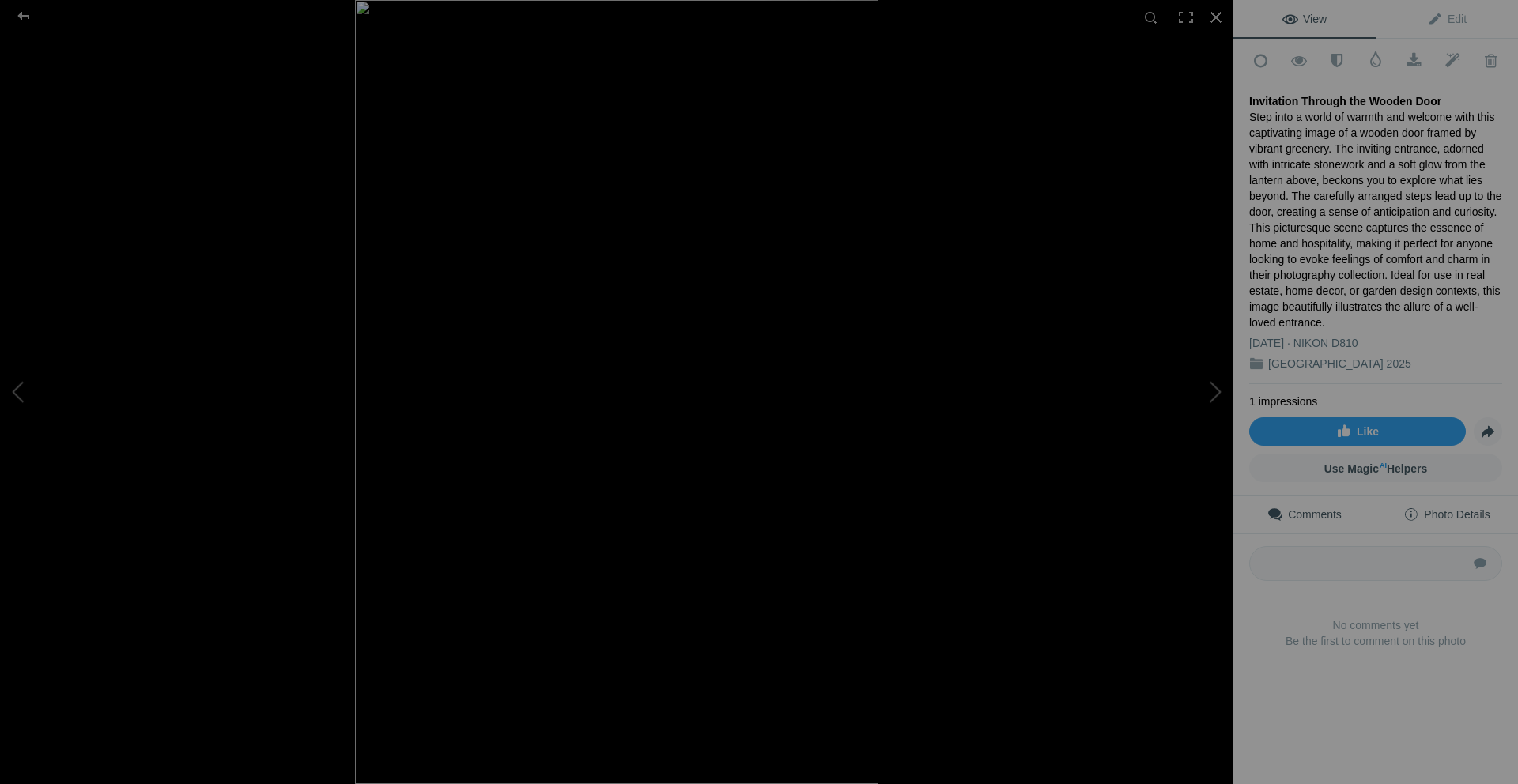
click at [1427, 514] on span "Photo Details" at bounding box center [1446, 514] width 86 height 13
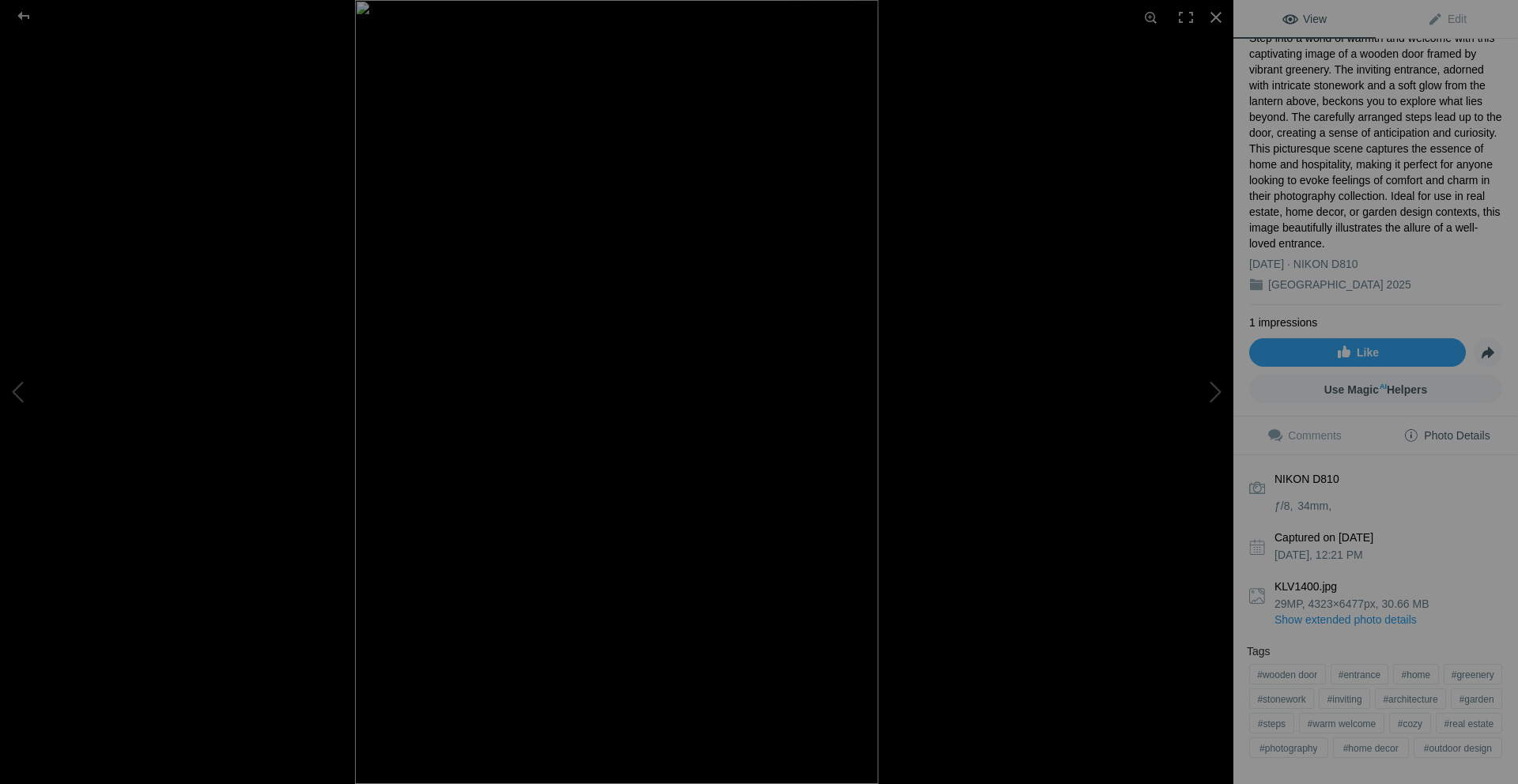
scroll to position [136, 0]
